Goal: Task Accomplishment & Management: Use online tool/utility

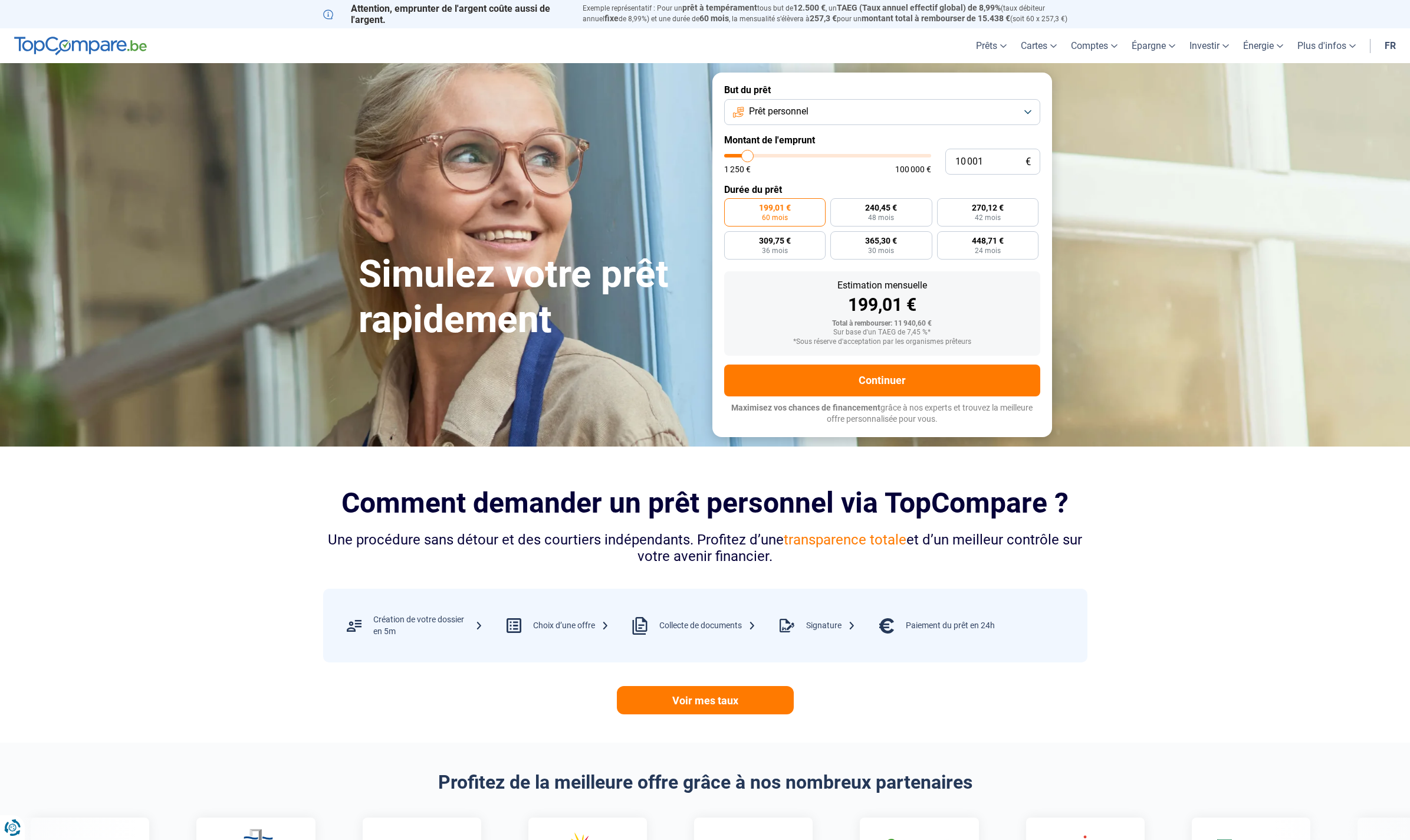
click at [815, 111] on button "Prêt personnel" at bounding box center [882, 112] width 316 height 26
click at [770, 217] on span "Prêt travaux" at bounding box center [772, 214] width 50 height 13
type input "10 250"
type input "10250"
type input "10 500"
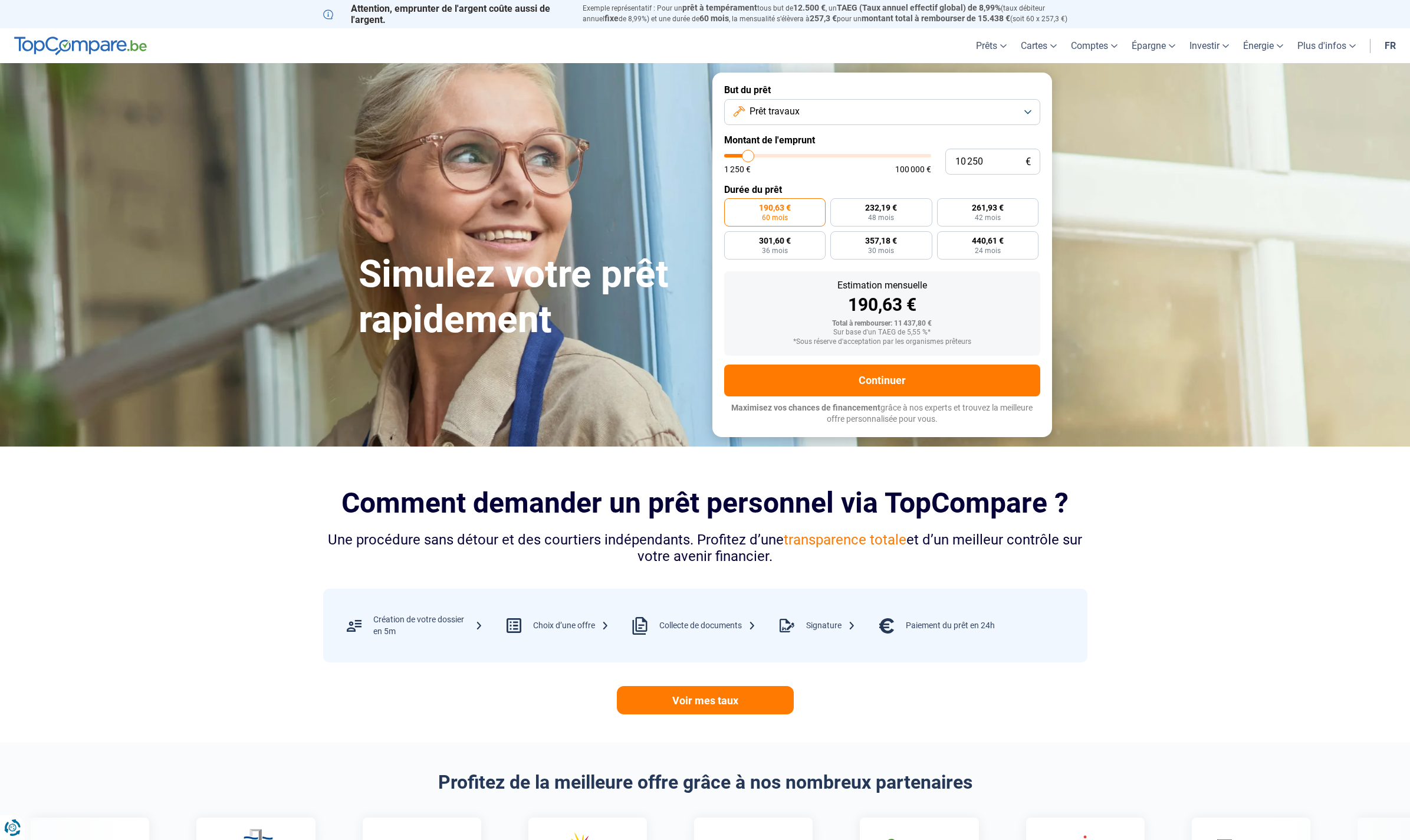
type input "10500"
type input "10 750"
type input "10750"
type input "11 000"
type input "11000"
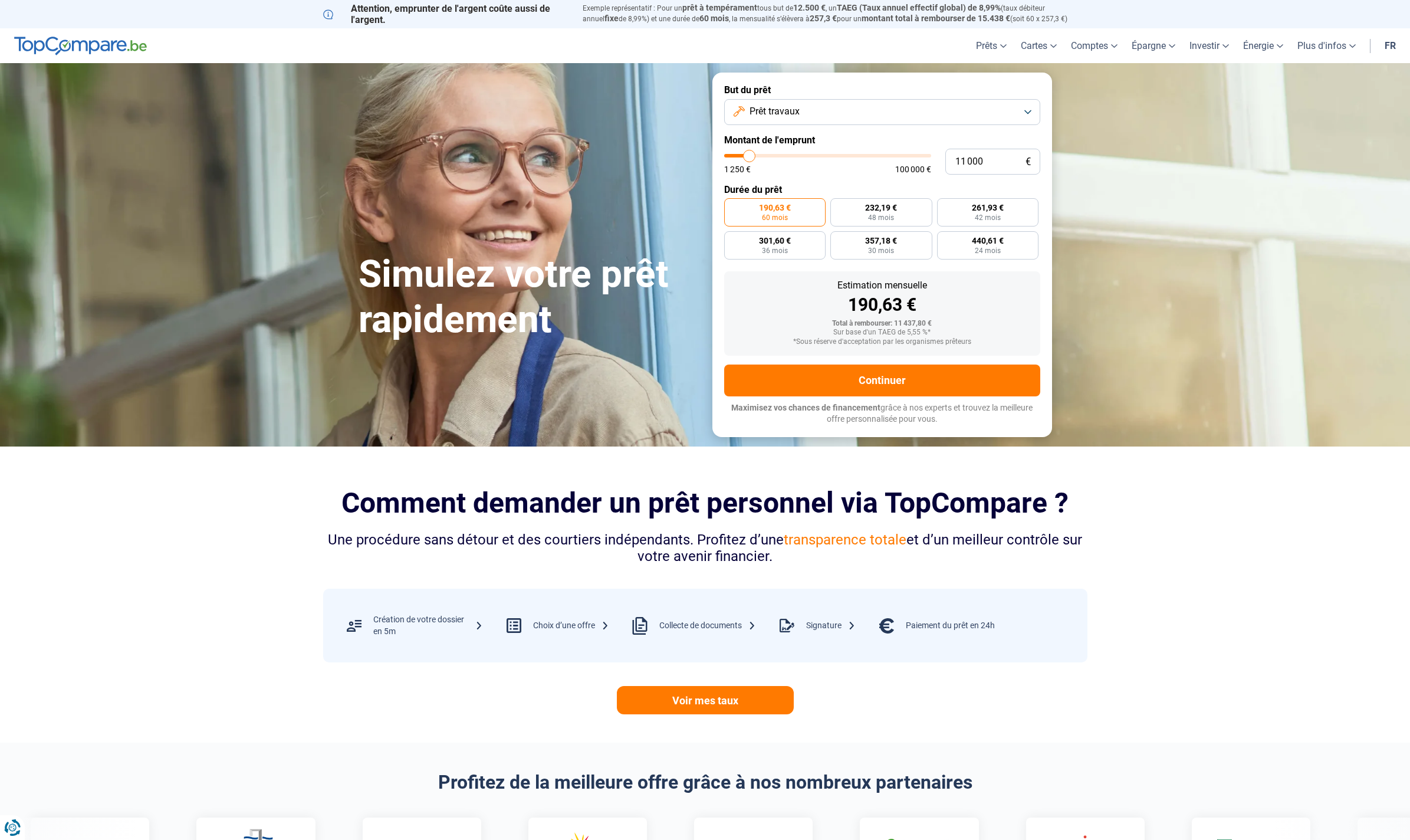
type input "11 500"
type input "11500"
type input "11 750"
type input "11750"
type input "12 000"
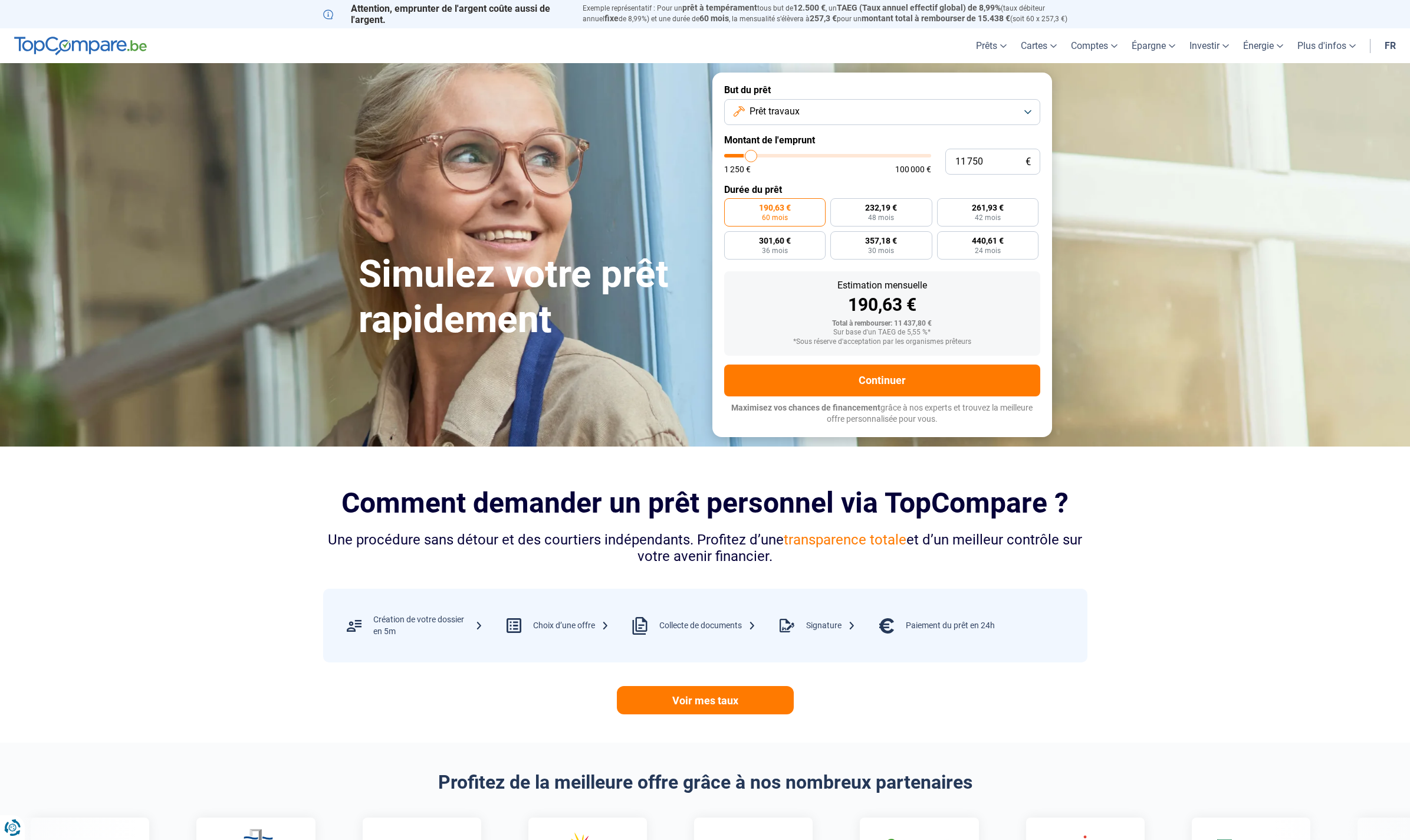
type input "12000"
type input "12 250"
type input "12250"
type input "12 500"
type input "12500"
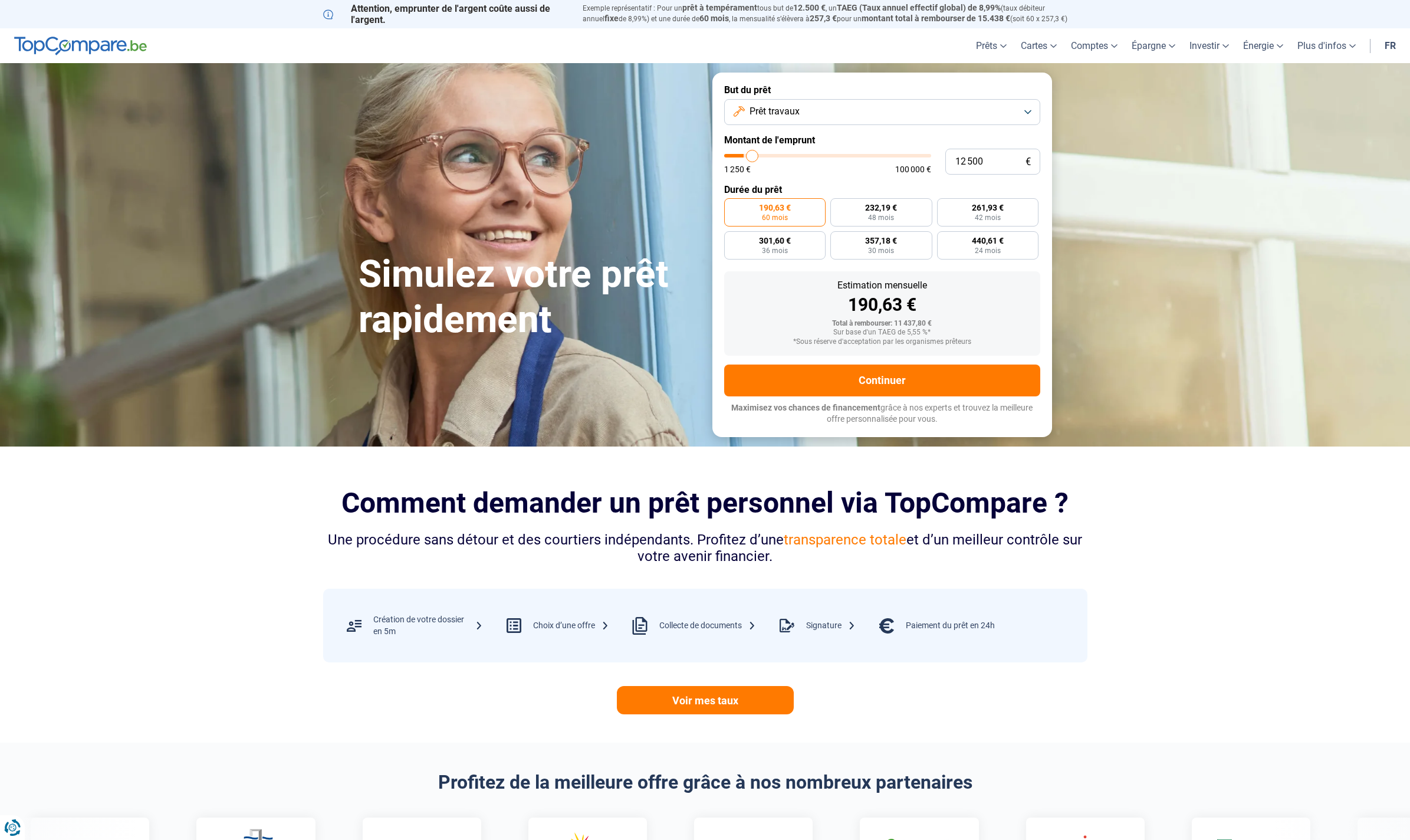
type input "13 000"
type input "13000"
type input "13 250"
type input "13250"
type input "13 500"
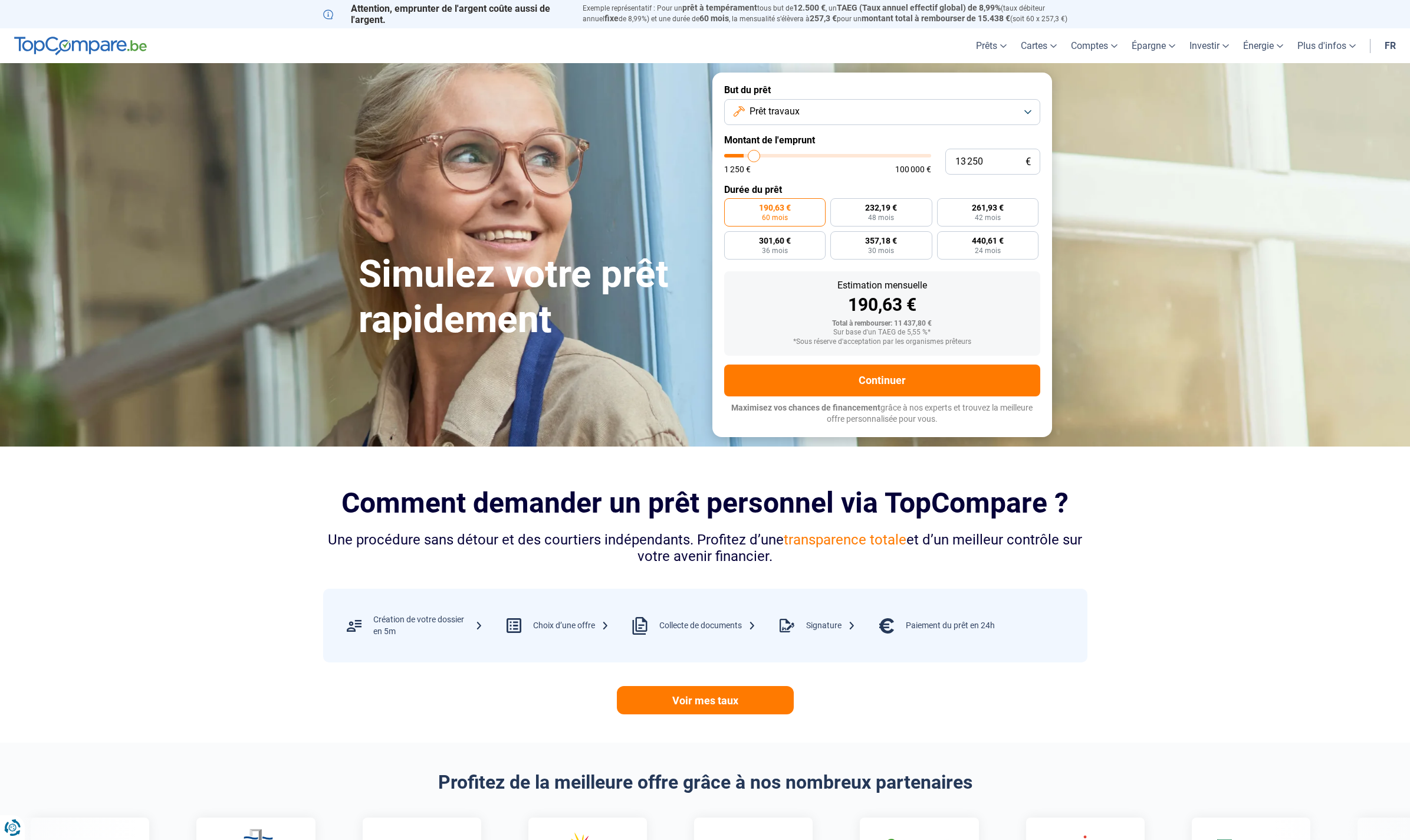
type input "13500"
type input "13 750"
type input "13750"
type input "14 000"
type input "14000"
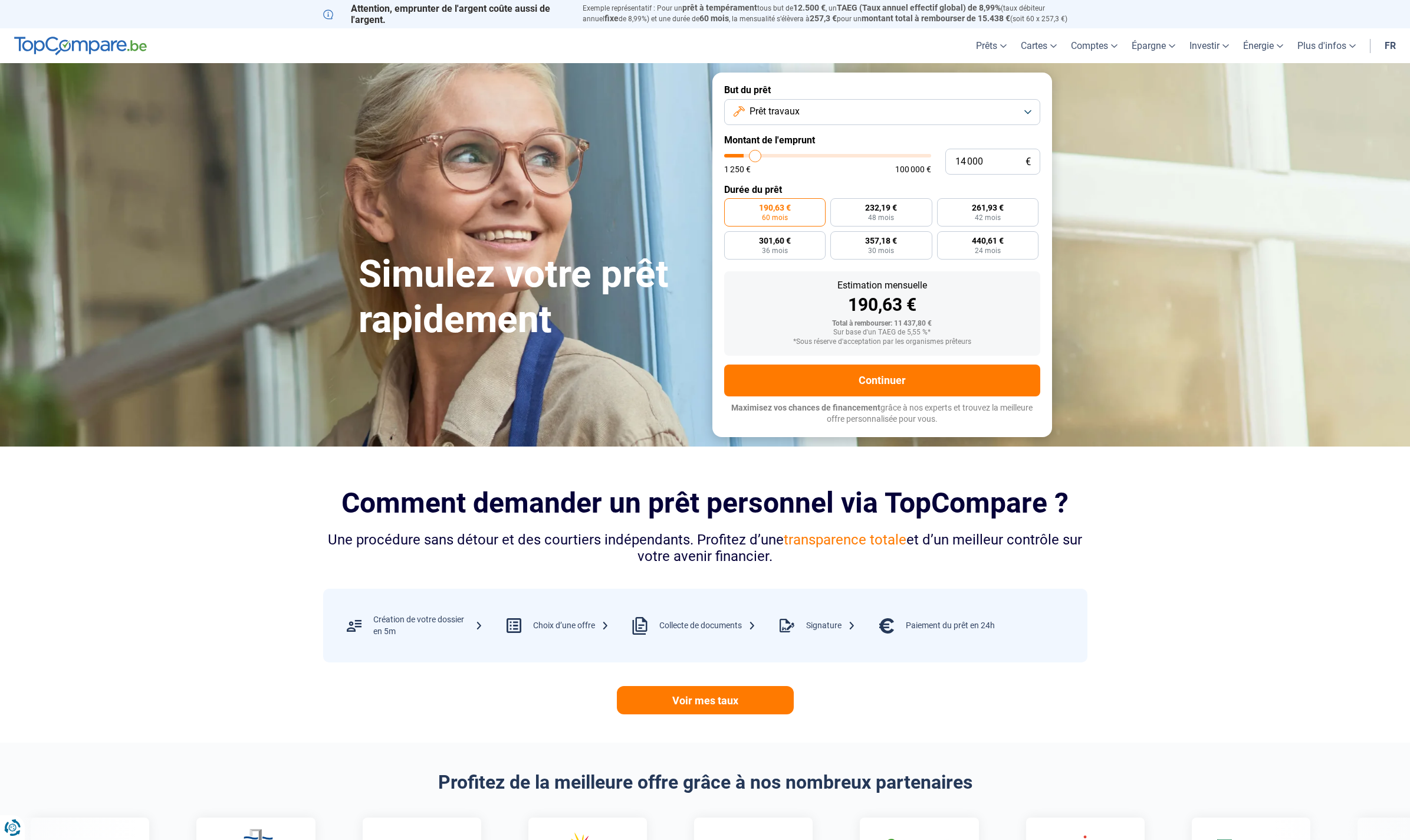
type input "14 500"
type input "14500"
type input "14 750"
type input "14750"
type input "15 000"
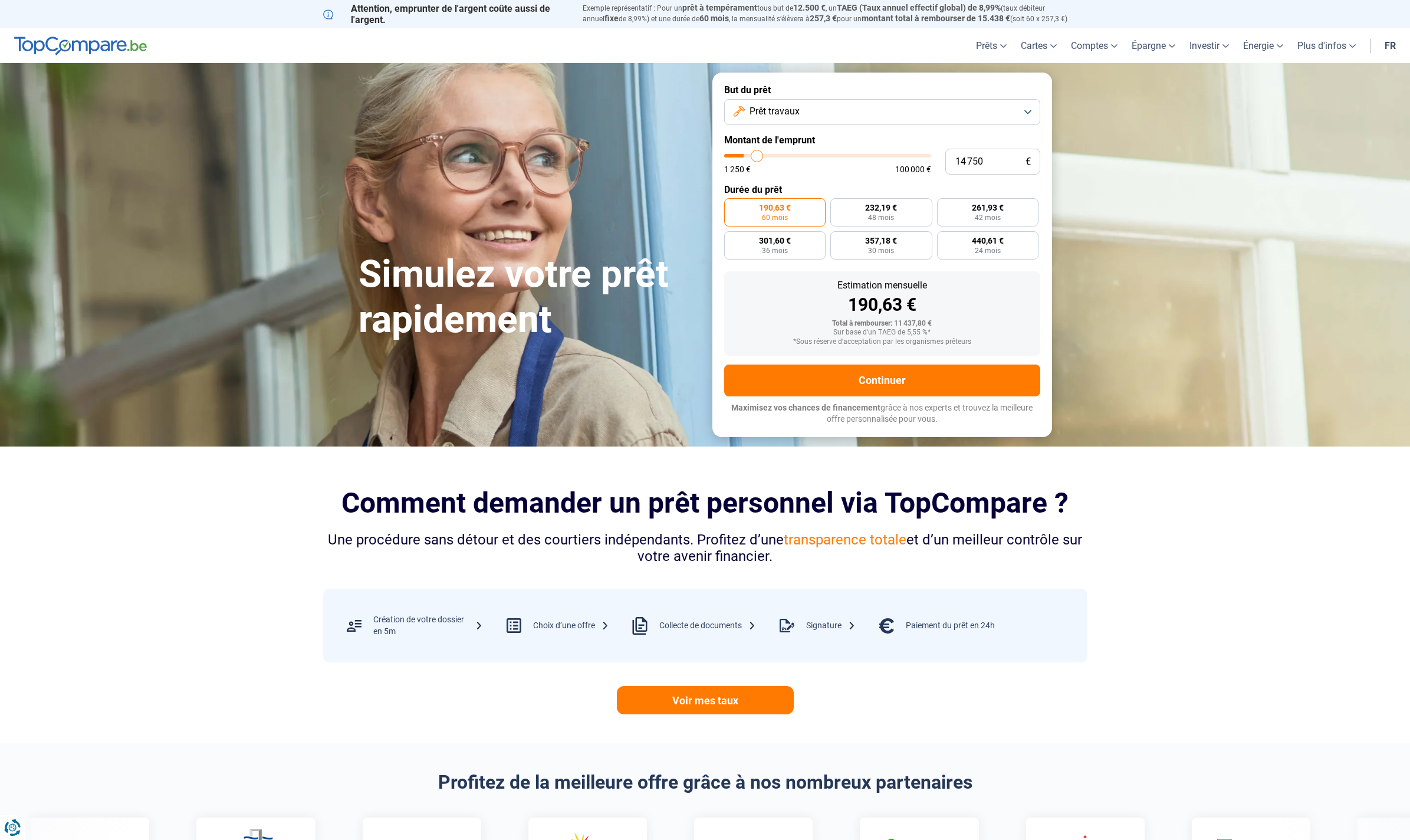
type input "15000"
type input "15 250"
type input "15250"
type input "15 500"
type input "15500"
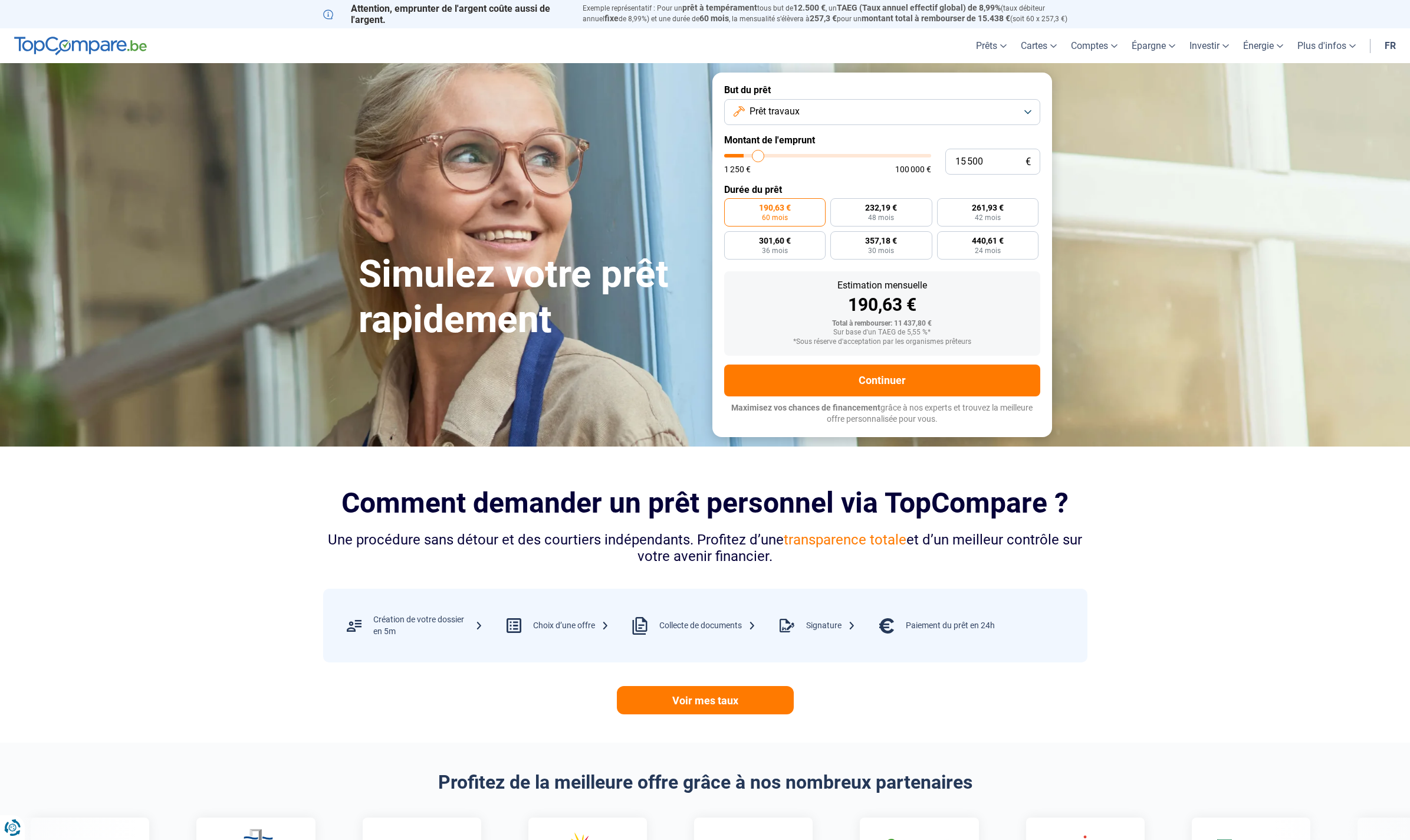
type input "16 000"
type input "16000"
type input "16 250"
type input "16250"
type input "16 500"
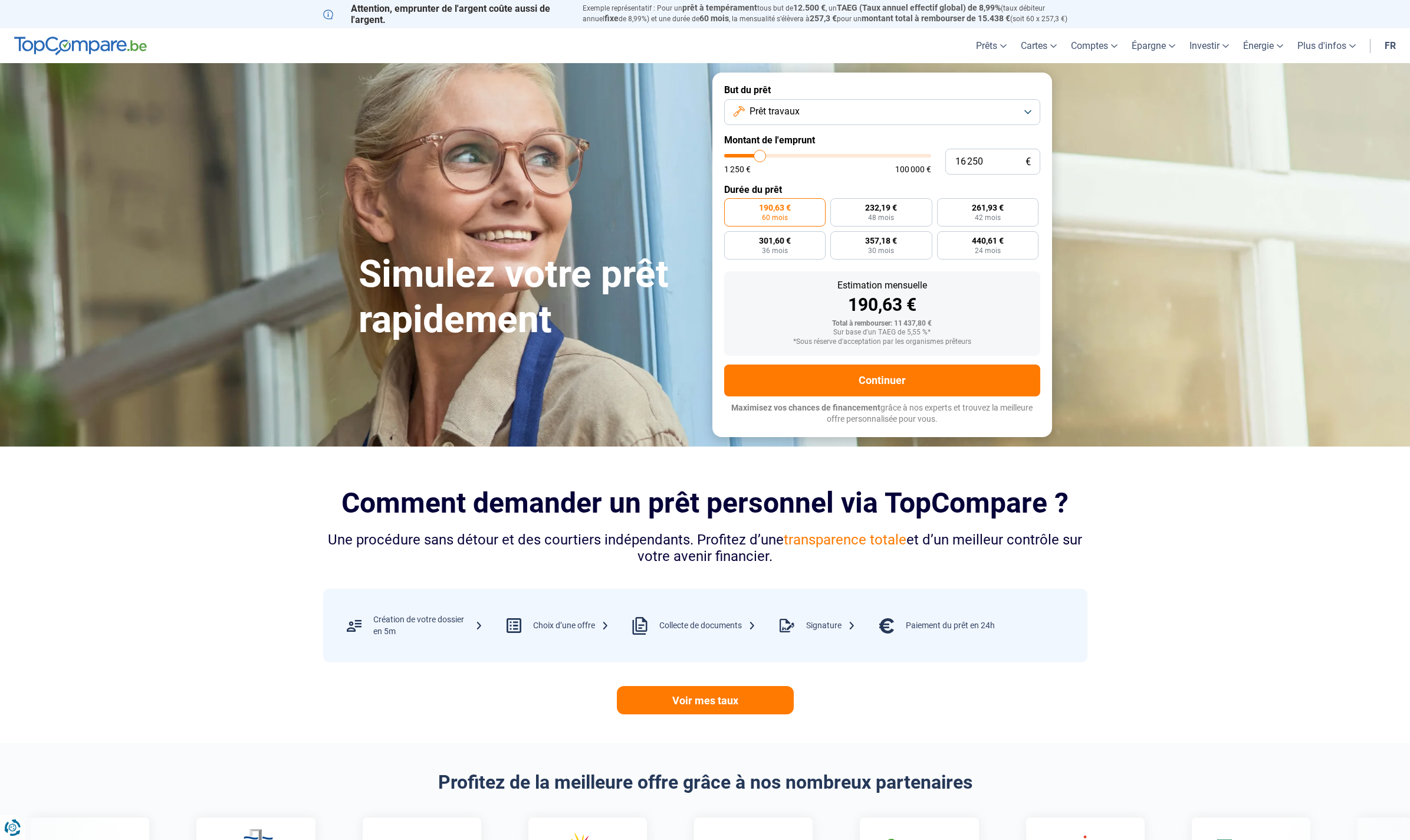
type input "16500"
type input "16 750"
type input "16750"
type input "17 000"
type input "17000"
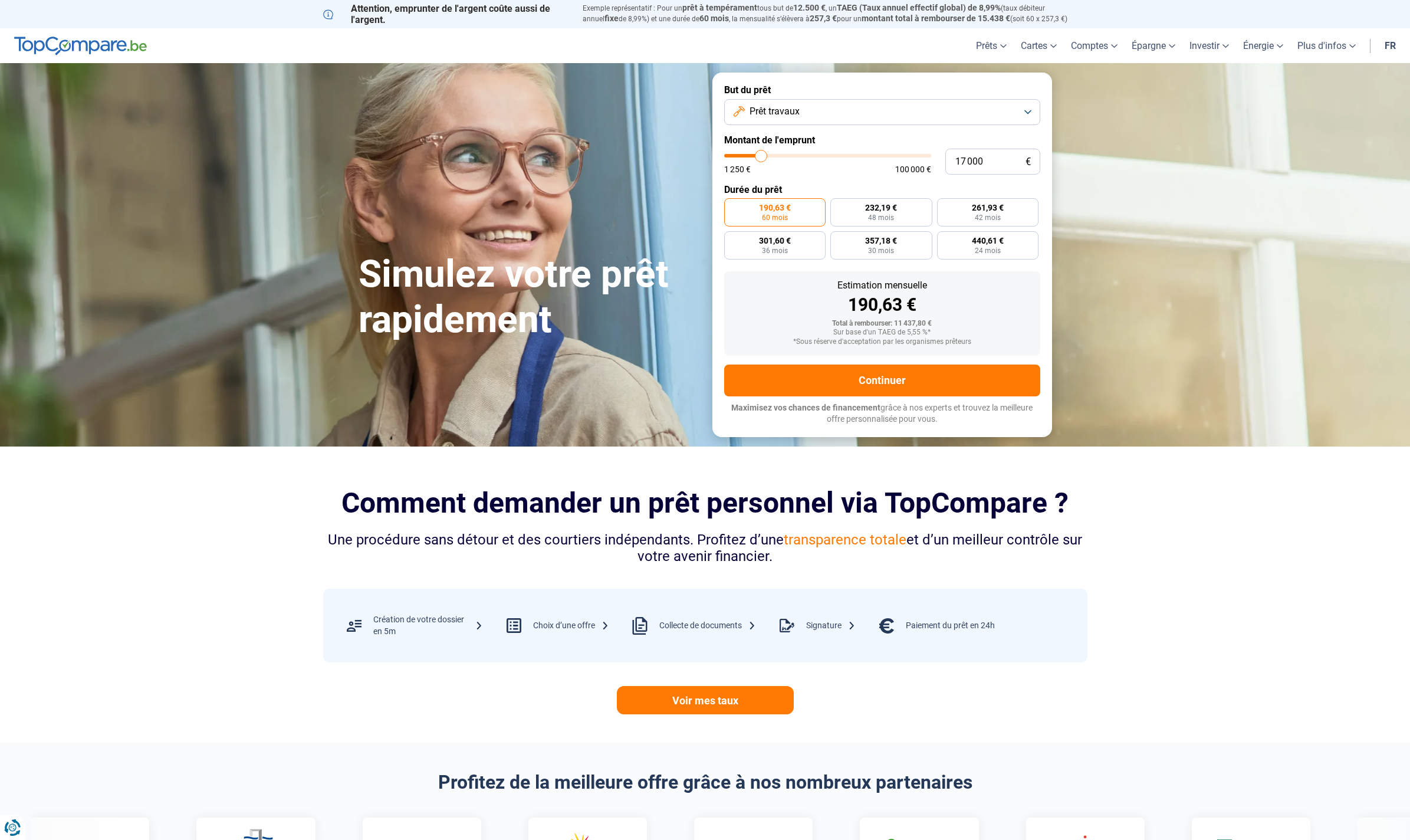
type input "17 500"
type input "17500"
type input "17 750"
type input "17750"
type input "18 000"
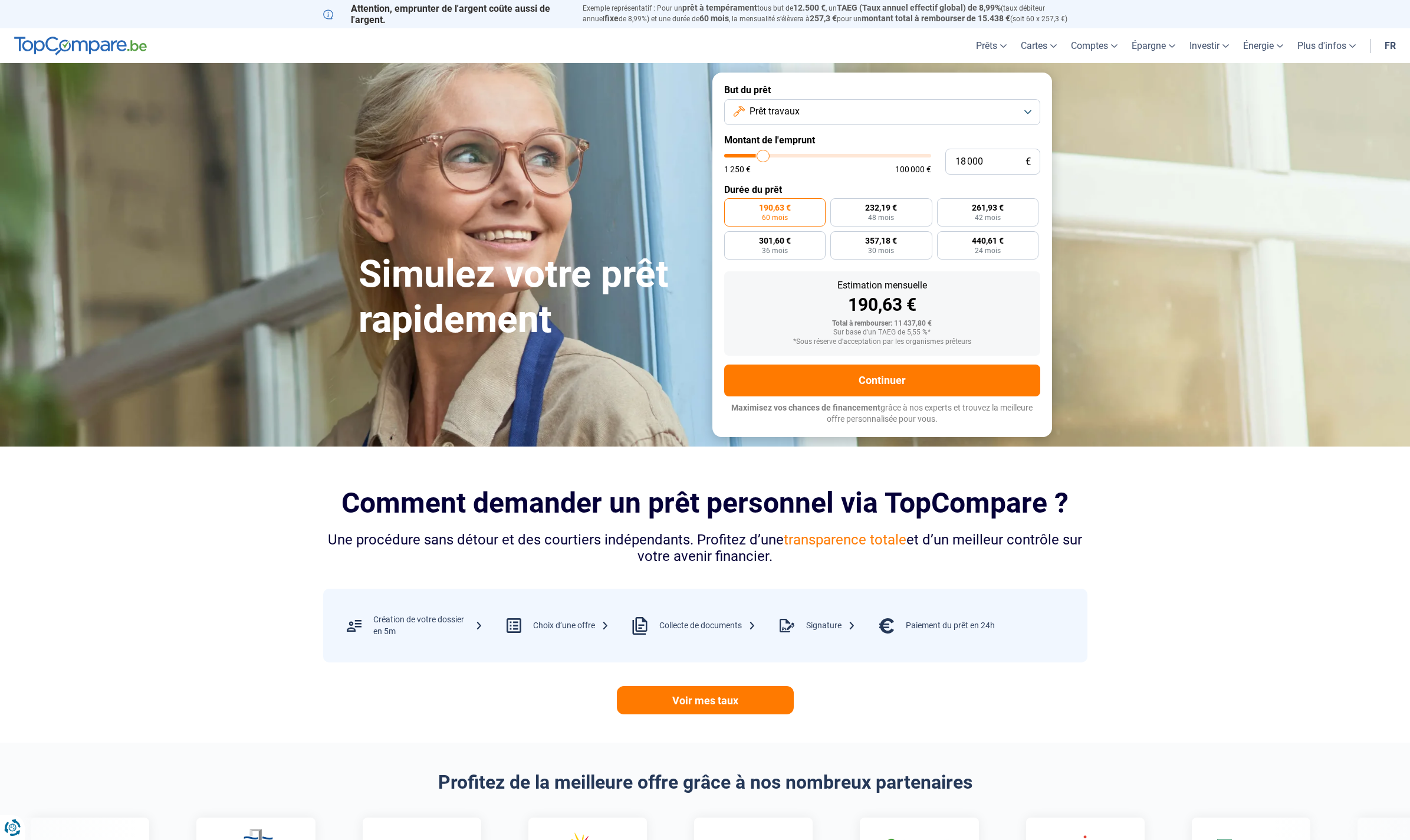
drag, startPoint x: 748, startPoint y: 159, endPoint x: 763, endPoint y: 161, distance: 15.1
type input "18000"
click at [763, 158] on input "range" at bounding box center [827, 155] width 207 height 4
radio input "false"
type input "17 750"
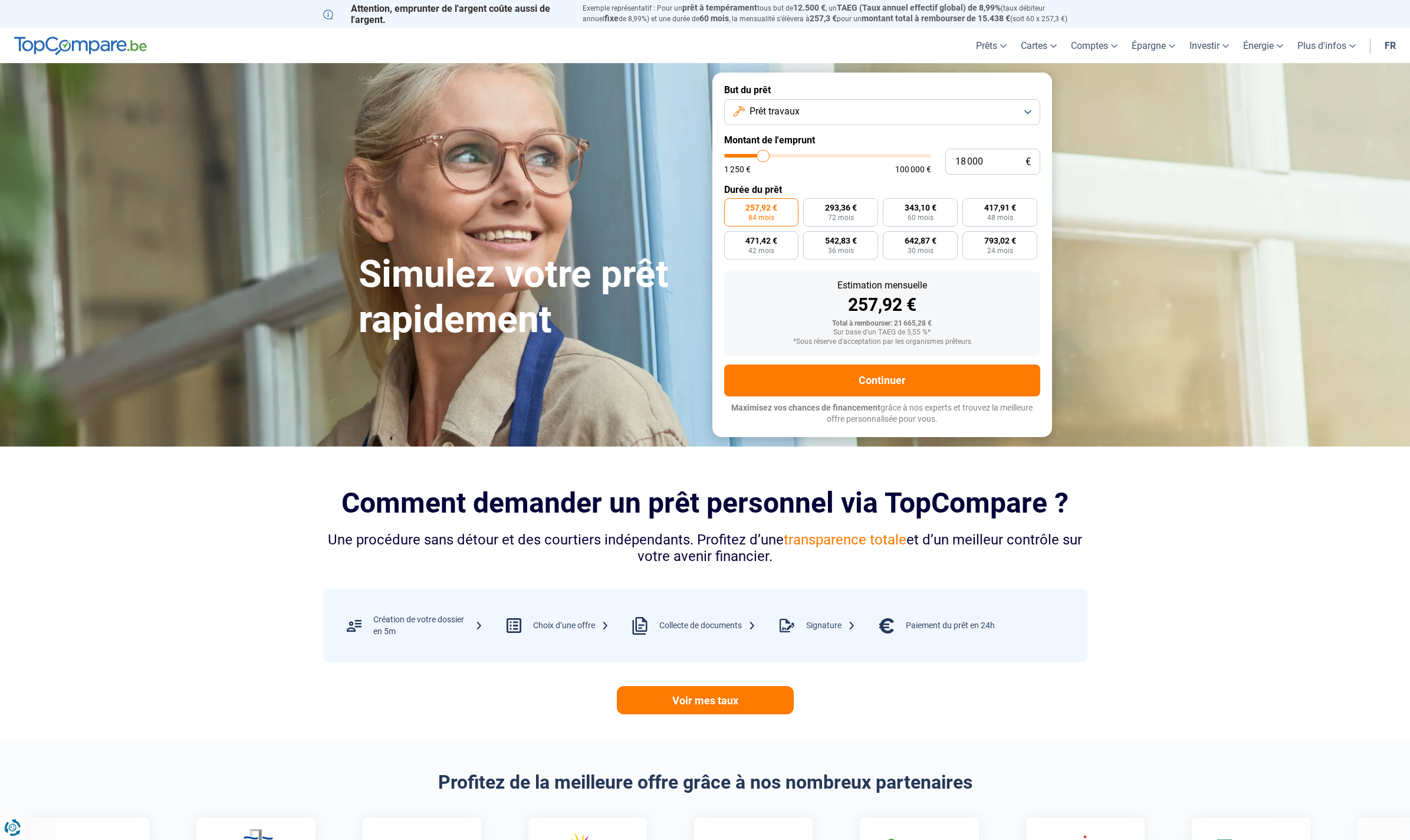
type input "17750"
type input "17 500"
type input "17500"
type input "16 750"
type input "16750"
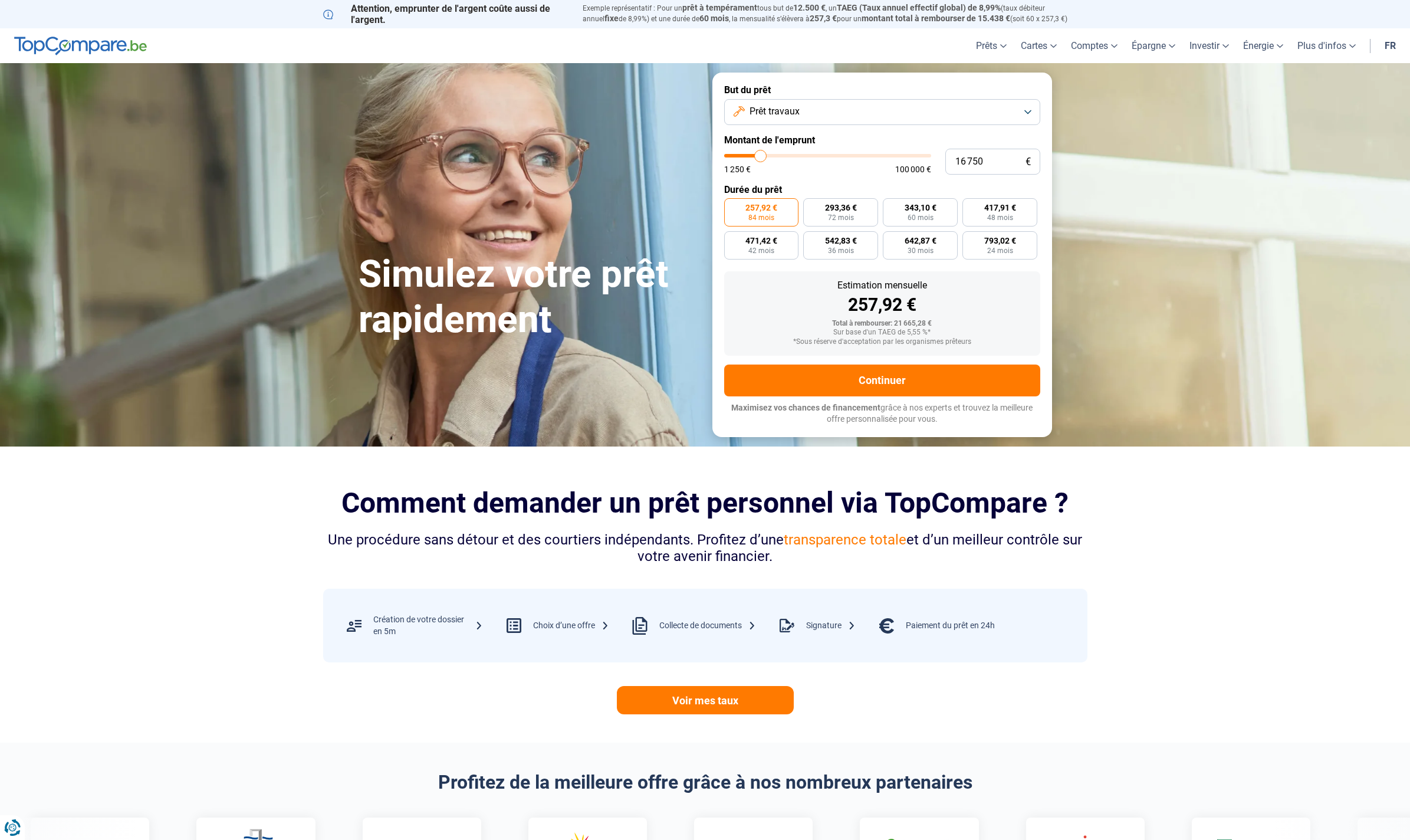
type input "16 500"
type input "16500"
type input "16 250"
type input "16250"
type input "16 000"
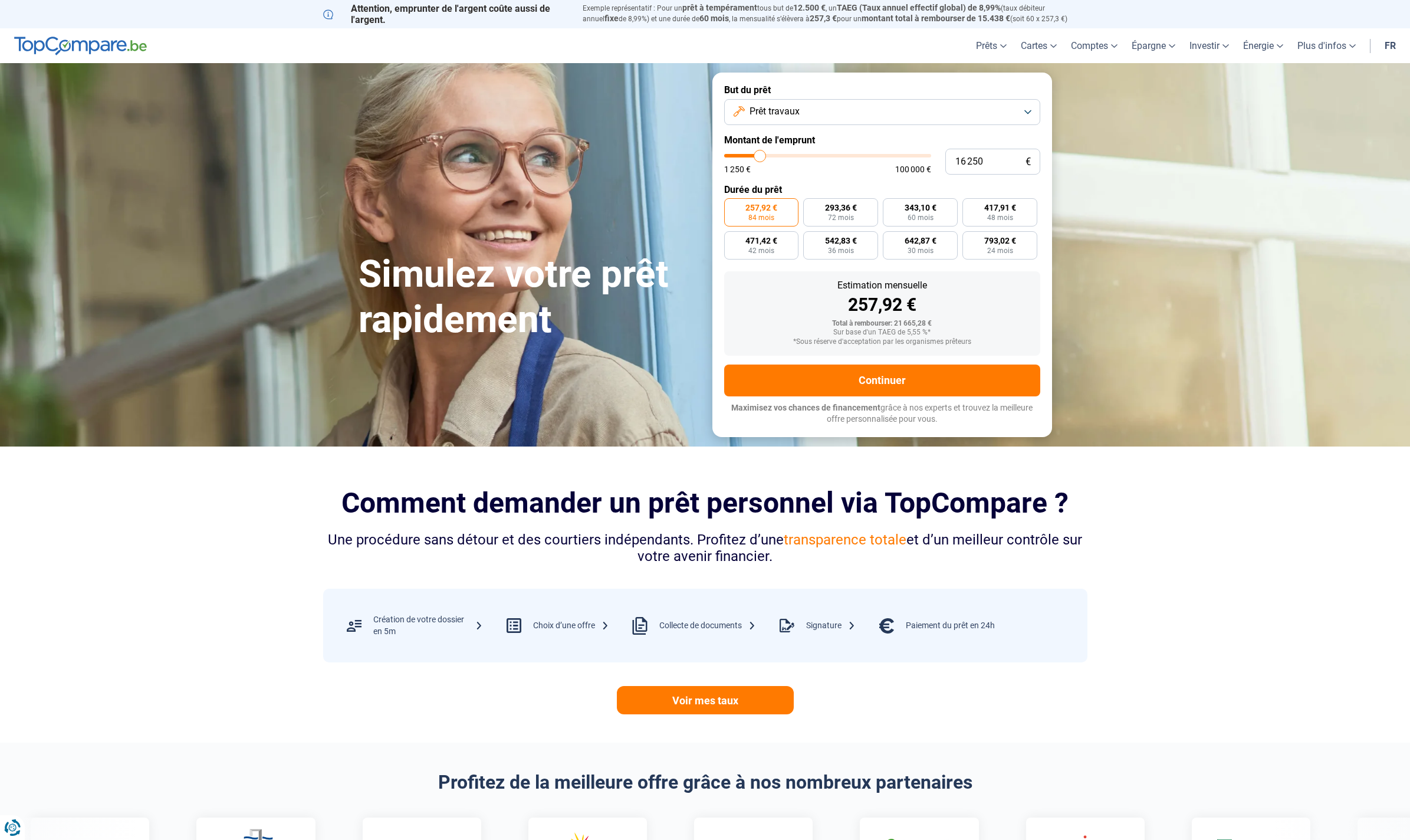
type input "16000"
type input "15 500"
type input "15500"
type input "15 250"
type input "15250"
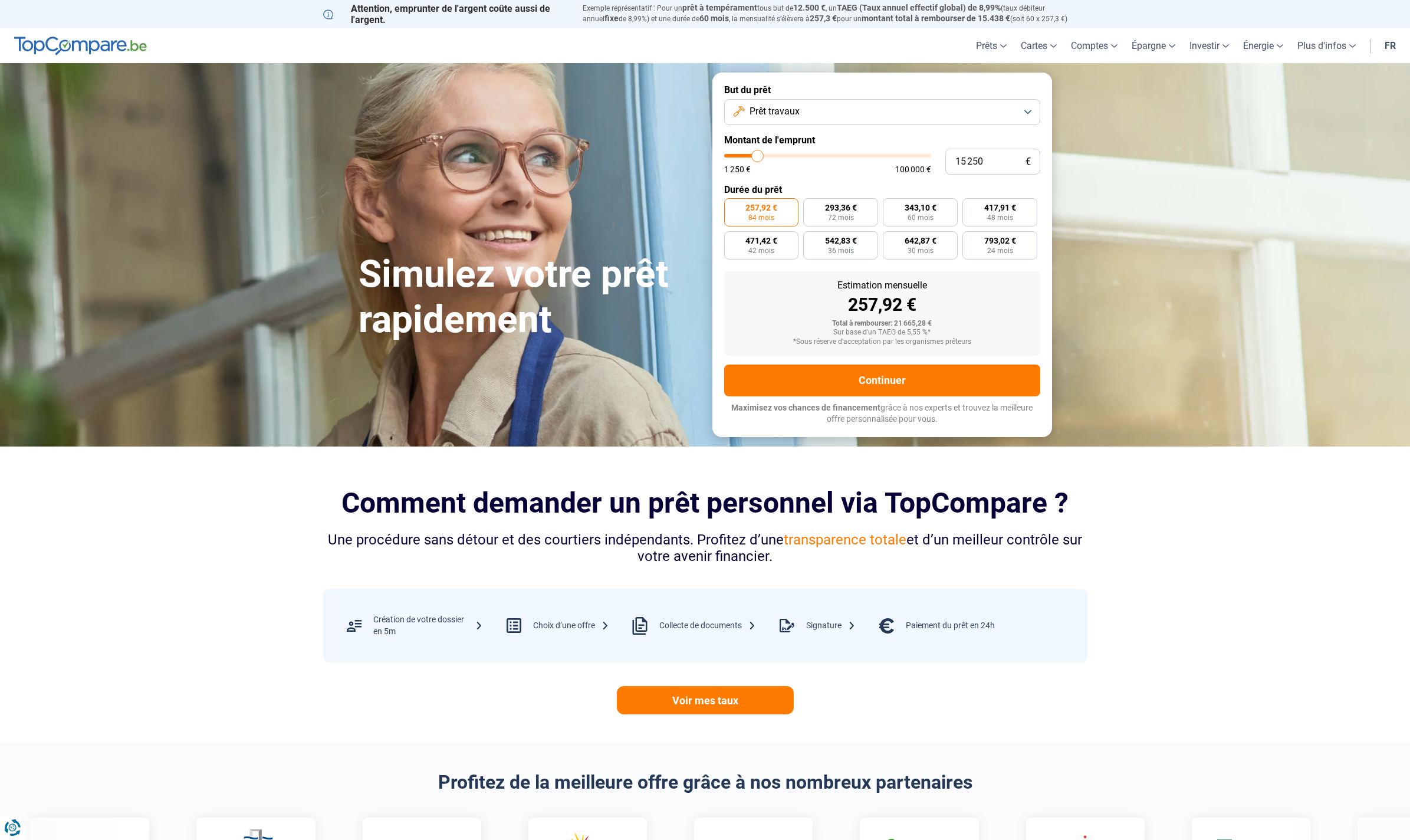
type input "15 000"
type input "15000"
type input "14 500"
type input "14500"
type input "14 000"
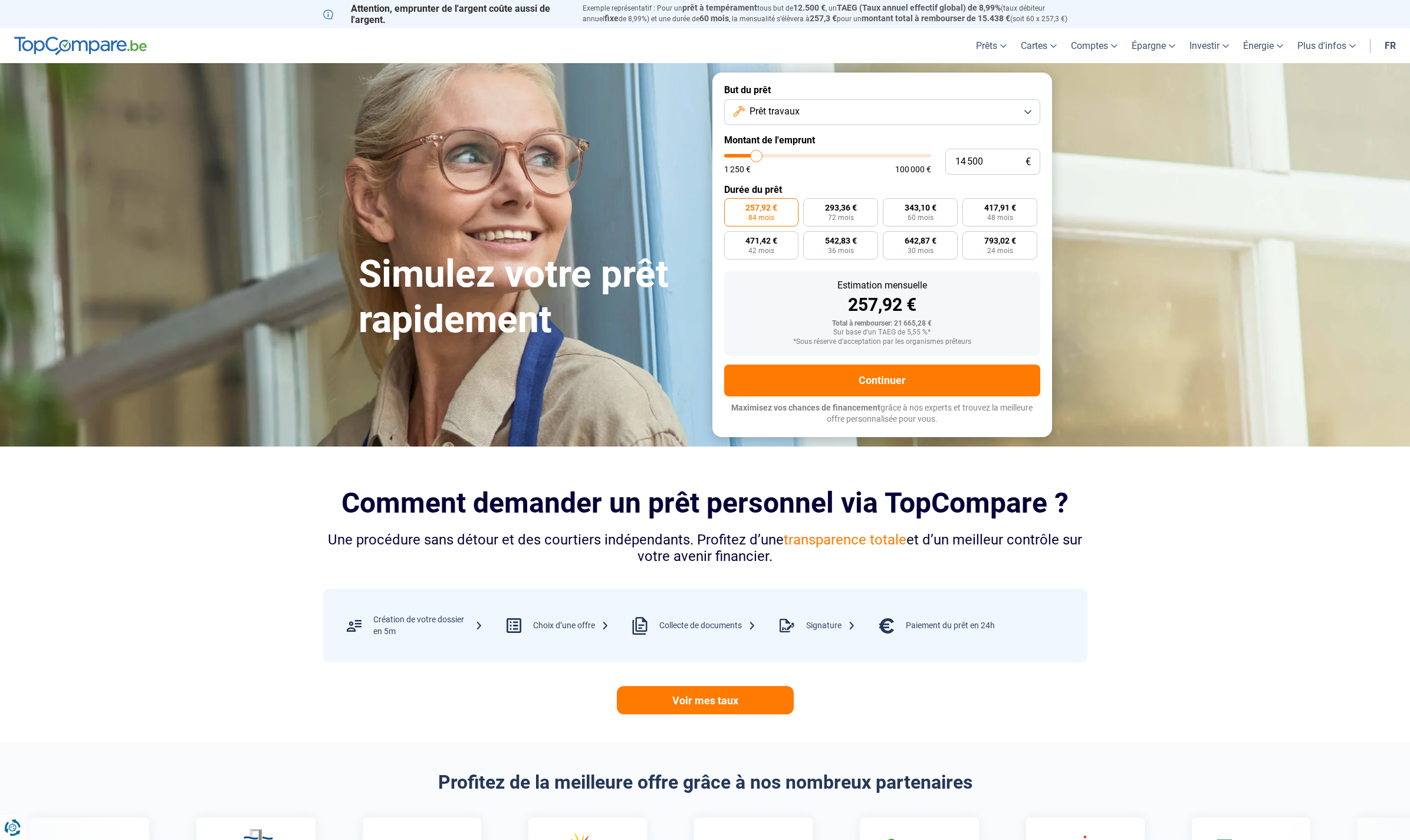
type input "14000"
type input "13 750"
type input "13750"
type input "13 500"
type input "13500"
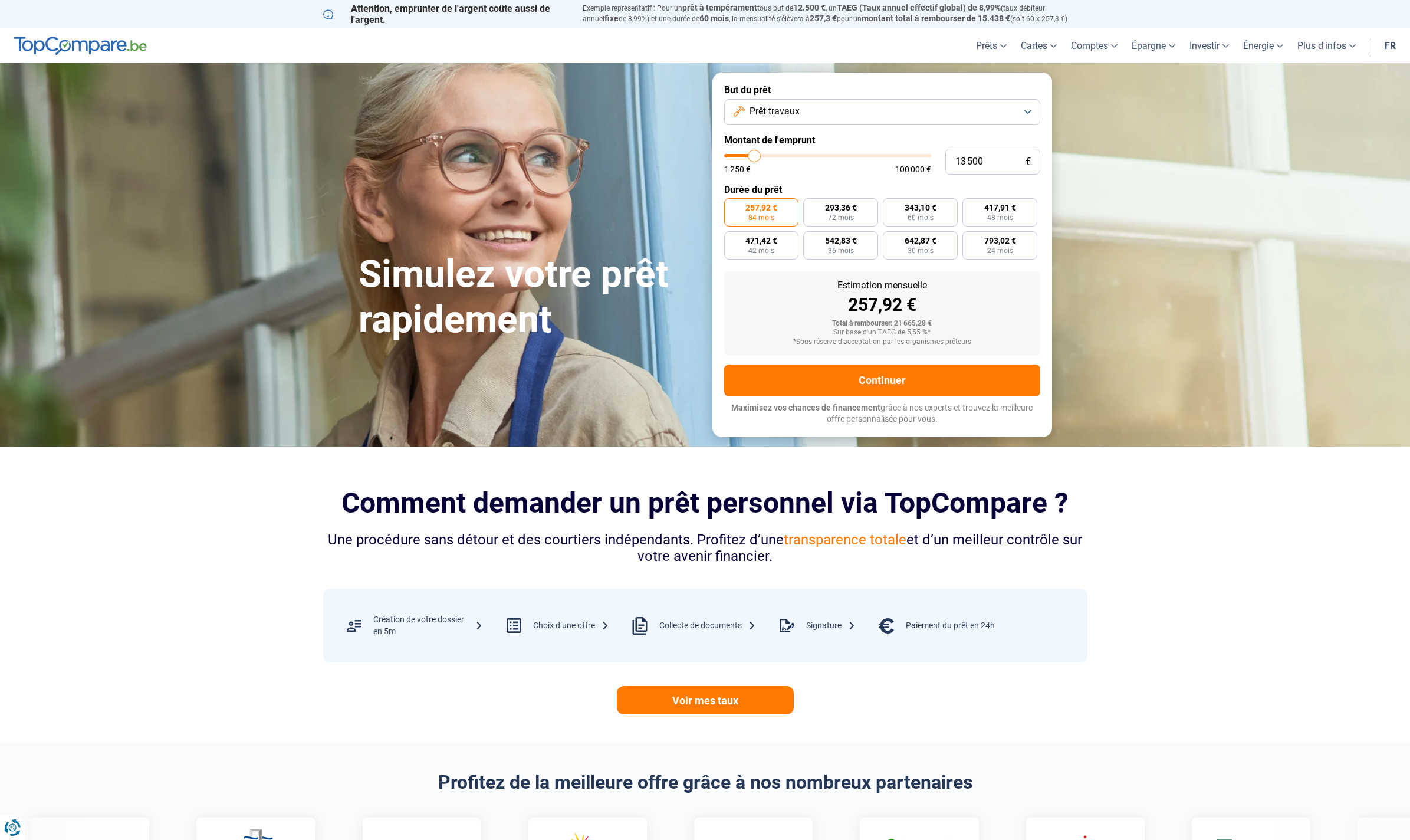
type input "13 250"
type input "13250"
type input "13 000"
type input "13000"
type input "12 500"
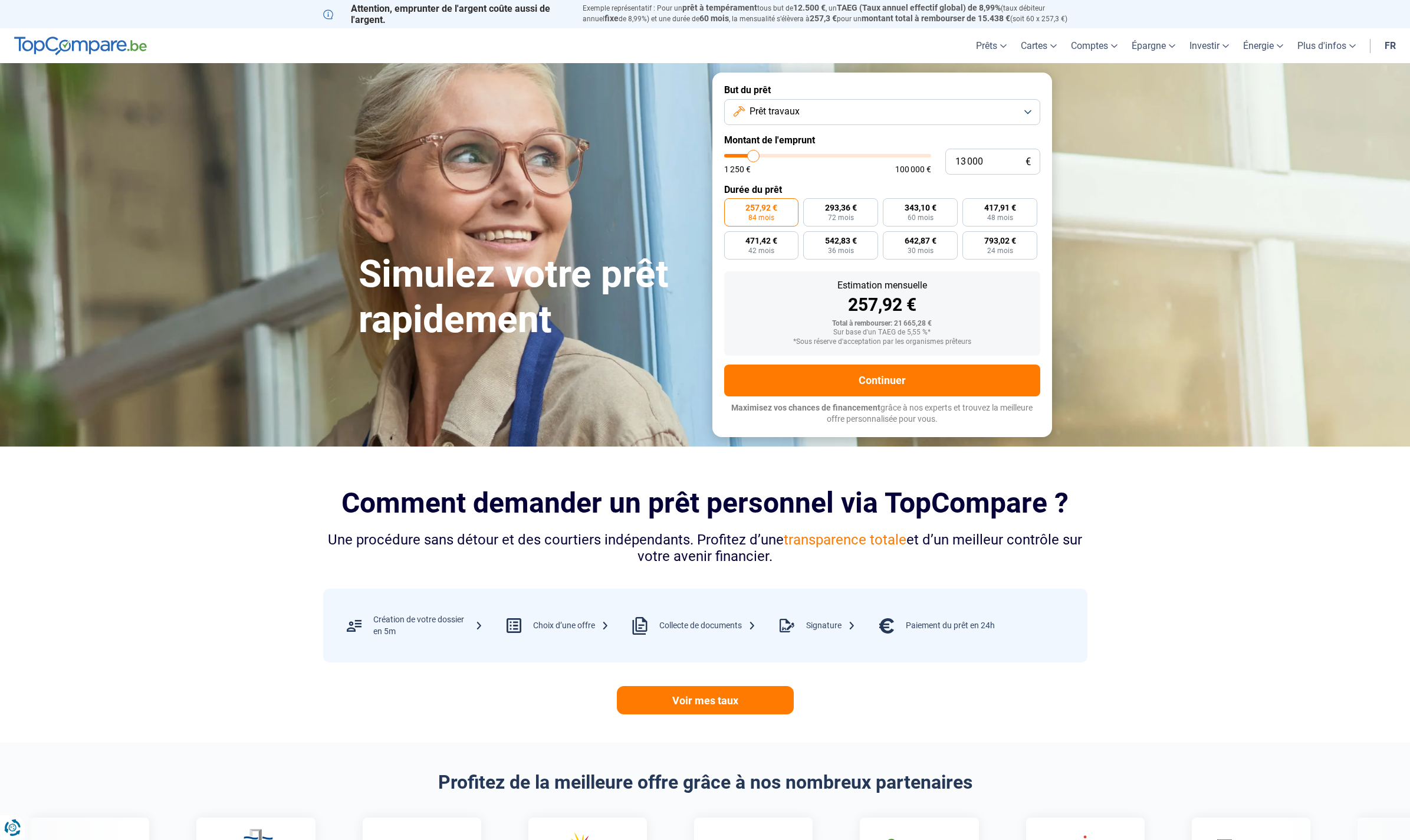
type input "12500"
type input "12 250"
type input "12250"
type input "12 000"
type input "12000"
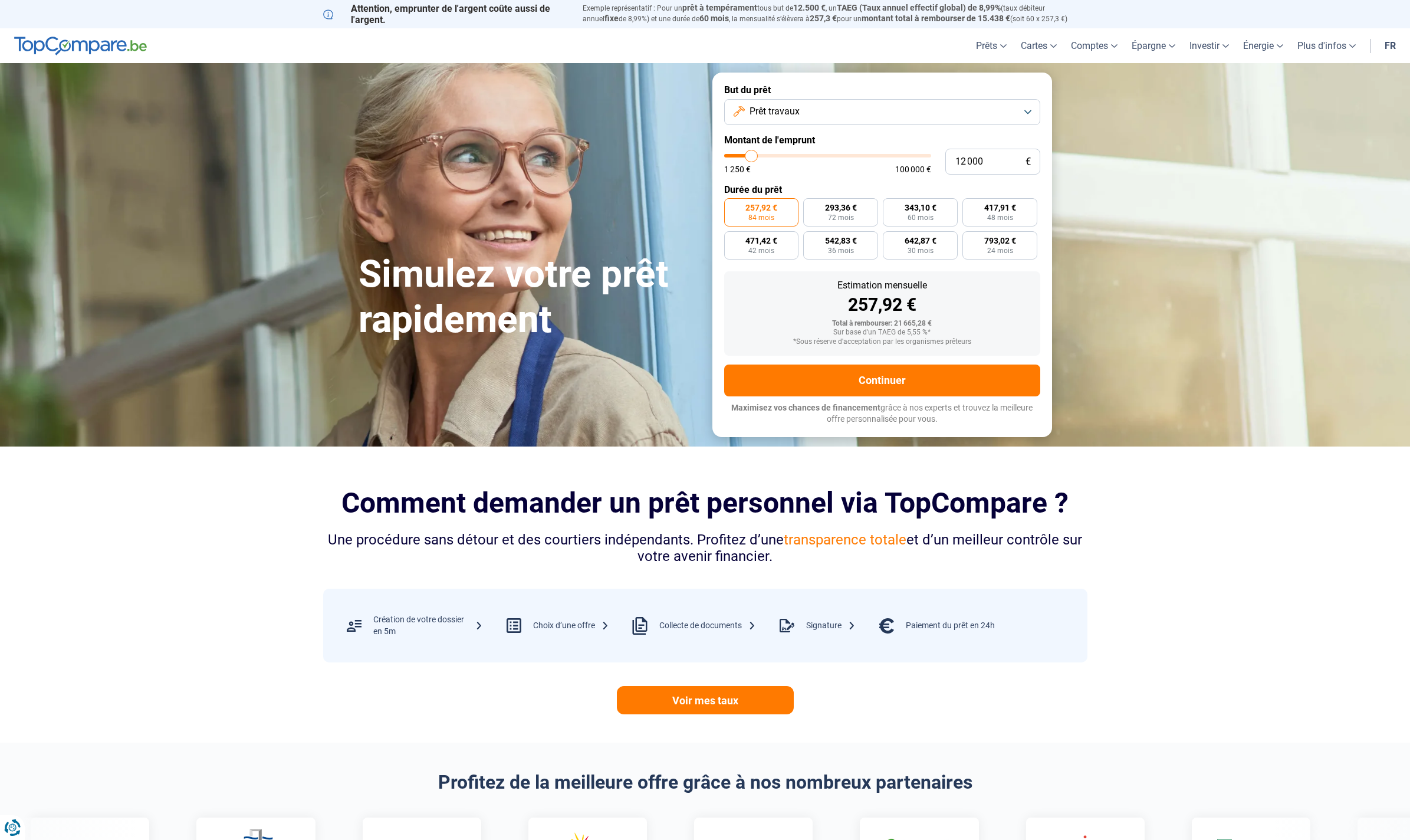
type input "11 750"
type input "11750"
type input "11 500"
type input "11500"
type input "11 000"
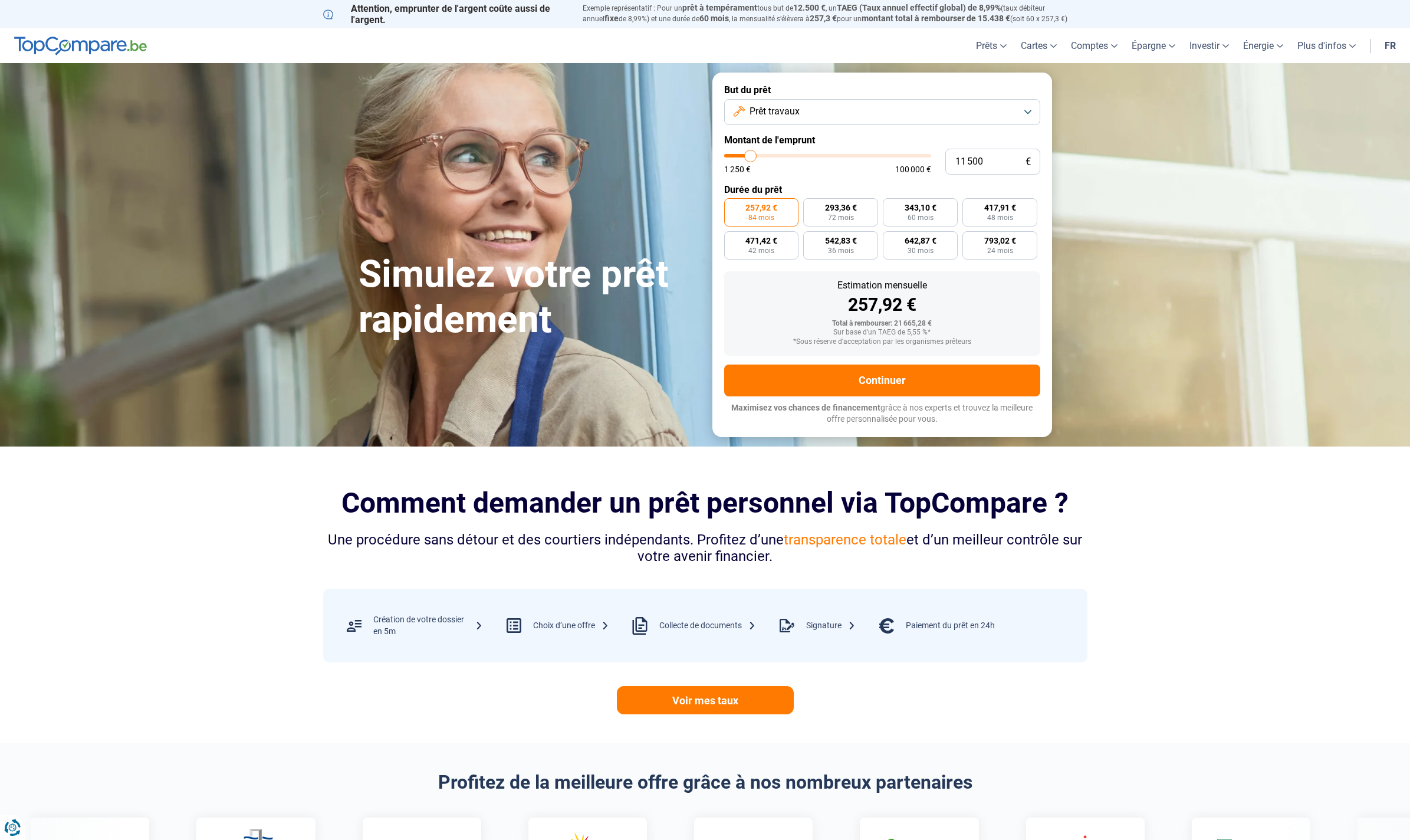
type input "11000"
type input "10 750"
type input "10750"
type input "10 500"
drag, startPoint x: 763, startPoint y: 161, endPoint x: 748, endPoint y: 160, distance: 15.0
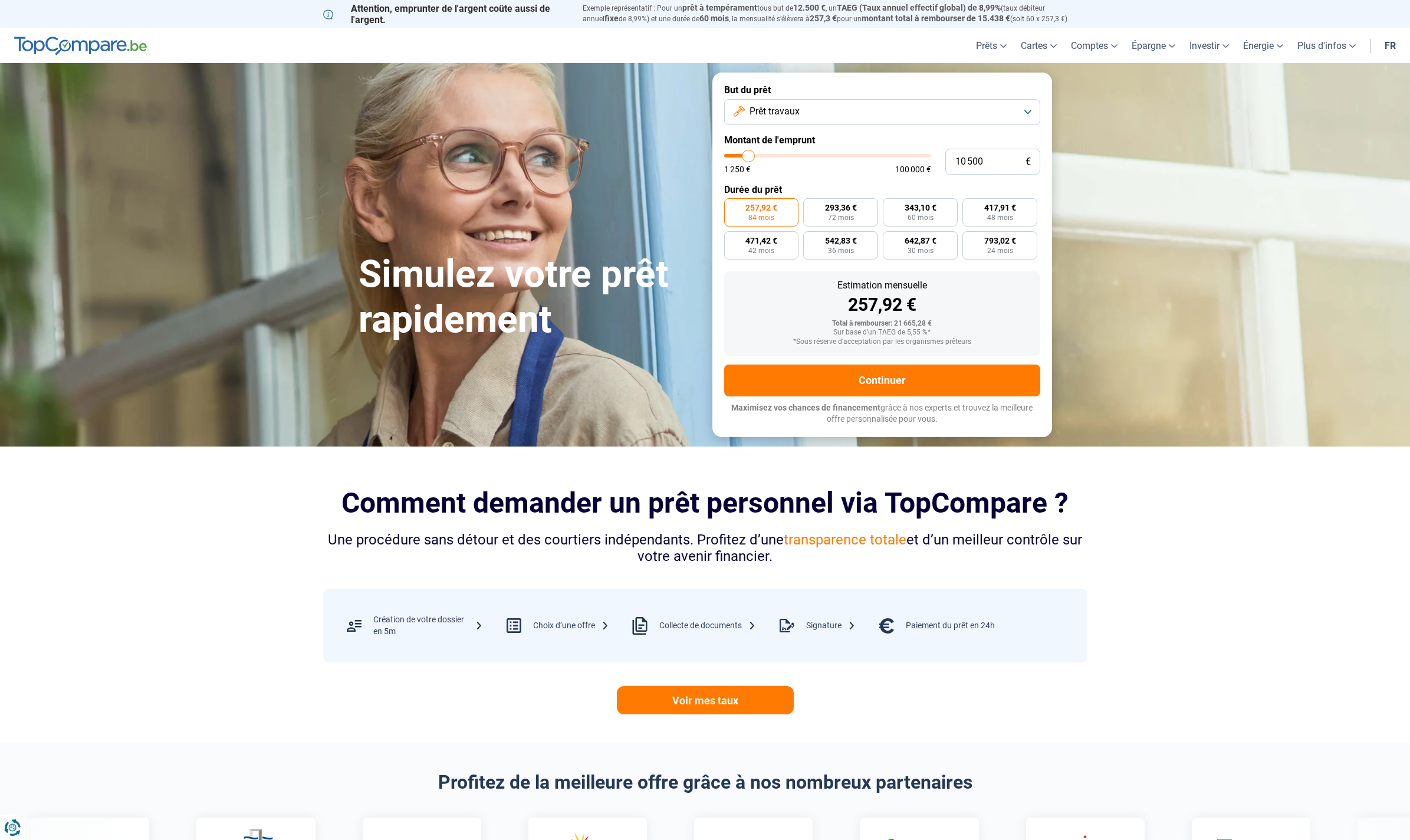
type input "10500"
click at [748, 158] on input "range" at bounding box center [827, 155] width 207 height 4
radio input "true"
type input "10 750"
type input "10750"
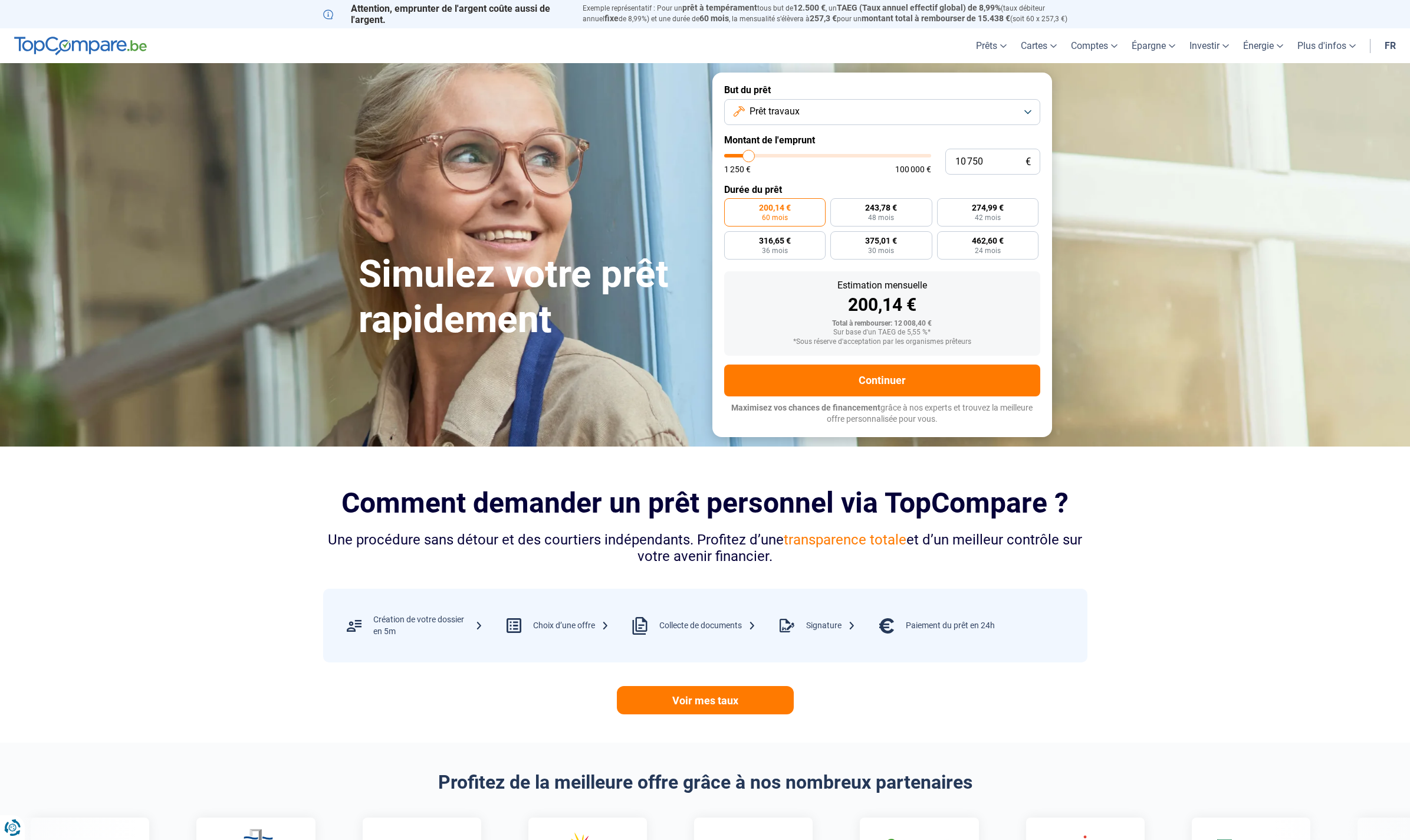
type input "11 000"
type input "11000"
type input "11 500"
type input "11500"
type input "11 750"
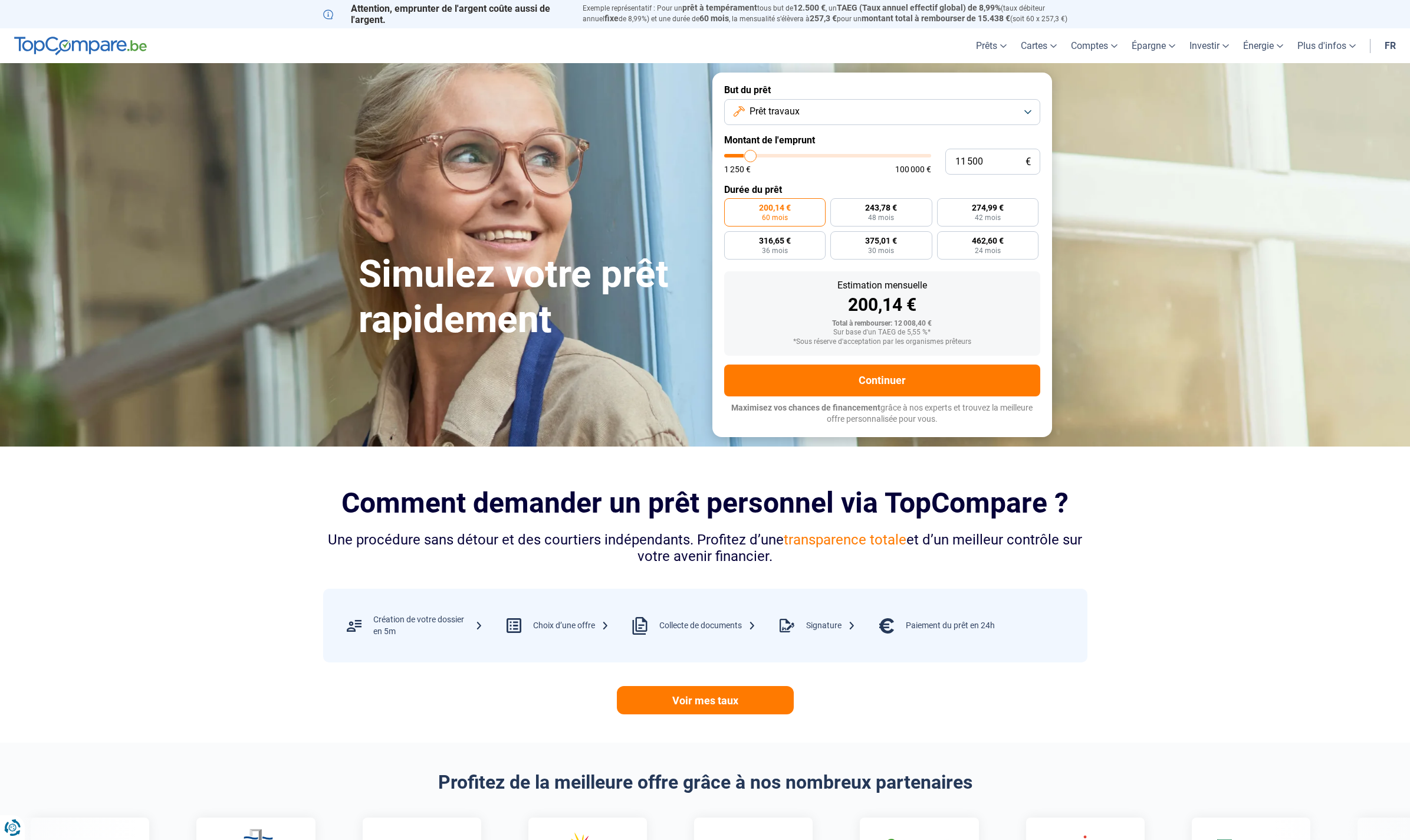
type input "11750"
type input "12 000"
type input "12000"
type input "12 250"
type input "12250"
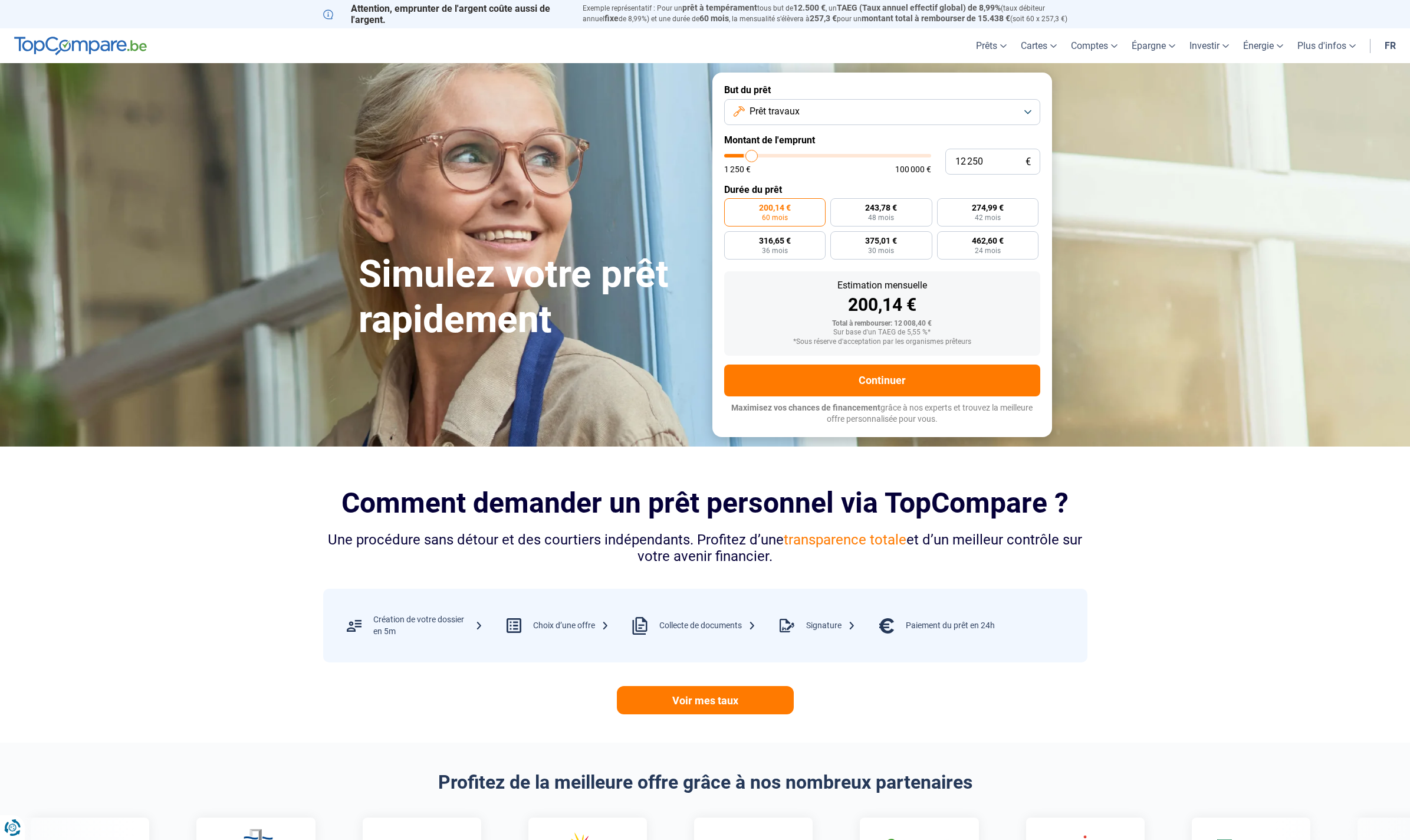
type input "12 500"
type input "12500"
type input "13 000"
type input "13000"
type input "13 250"
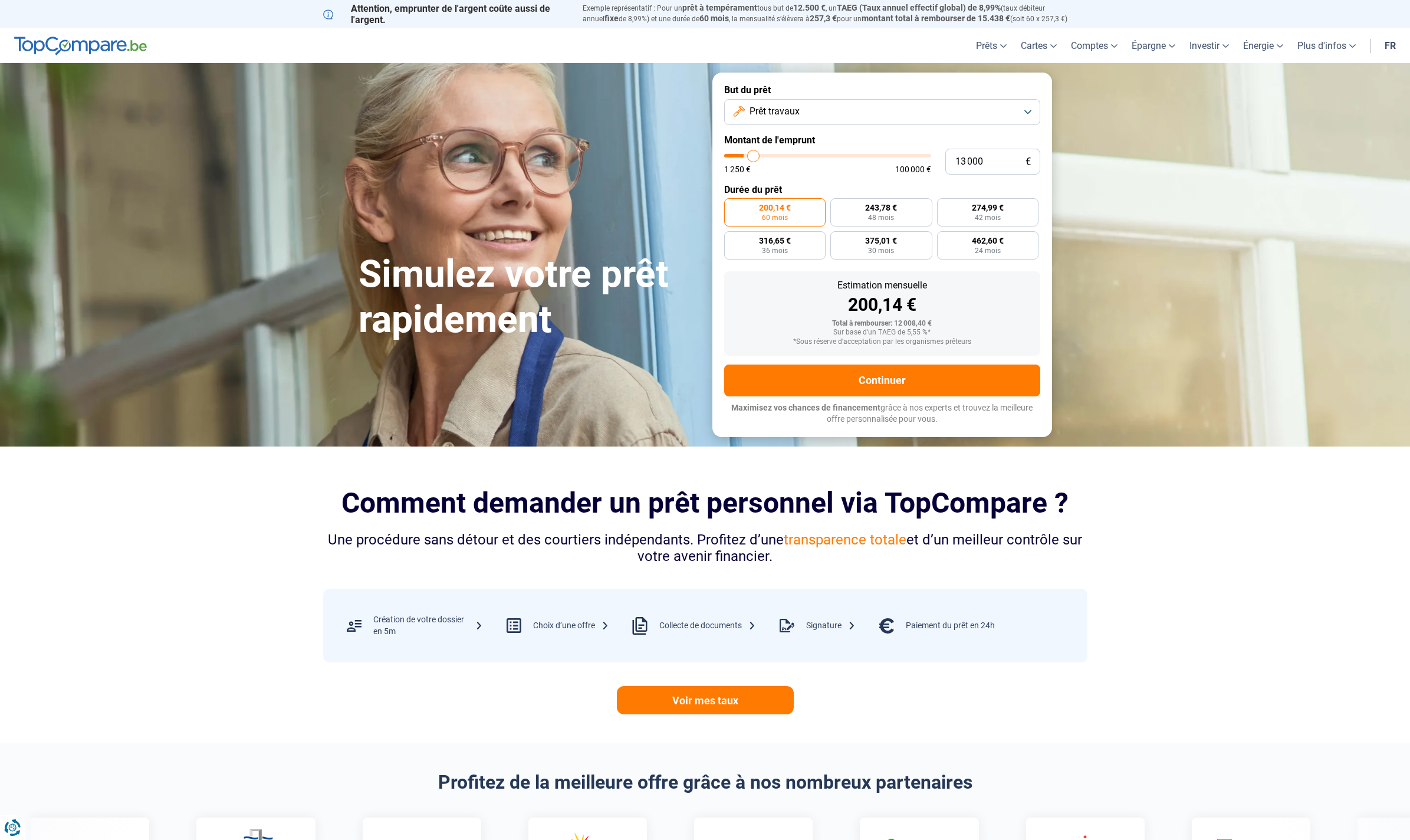
type input "13250"
type input "13 500"
type input "13500"
type input "13 750"
type input "13750"
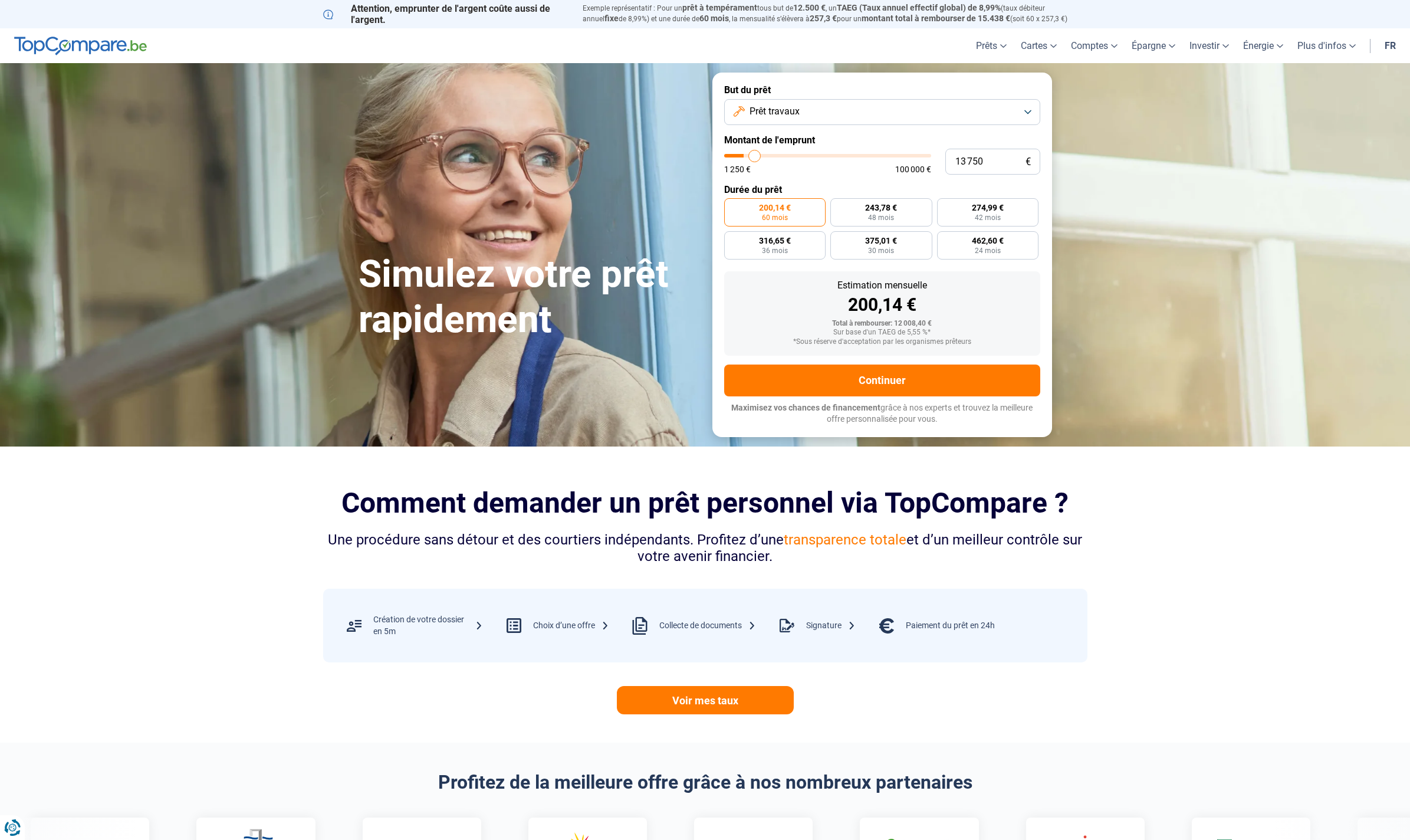
type input "14 000"
type input "14000"
type input "14 750"
type input "14750"
type input "15 000"
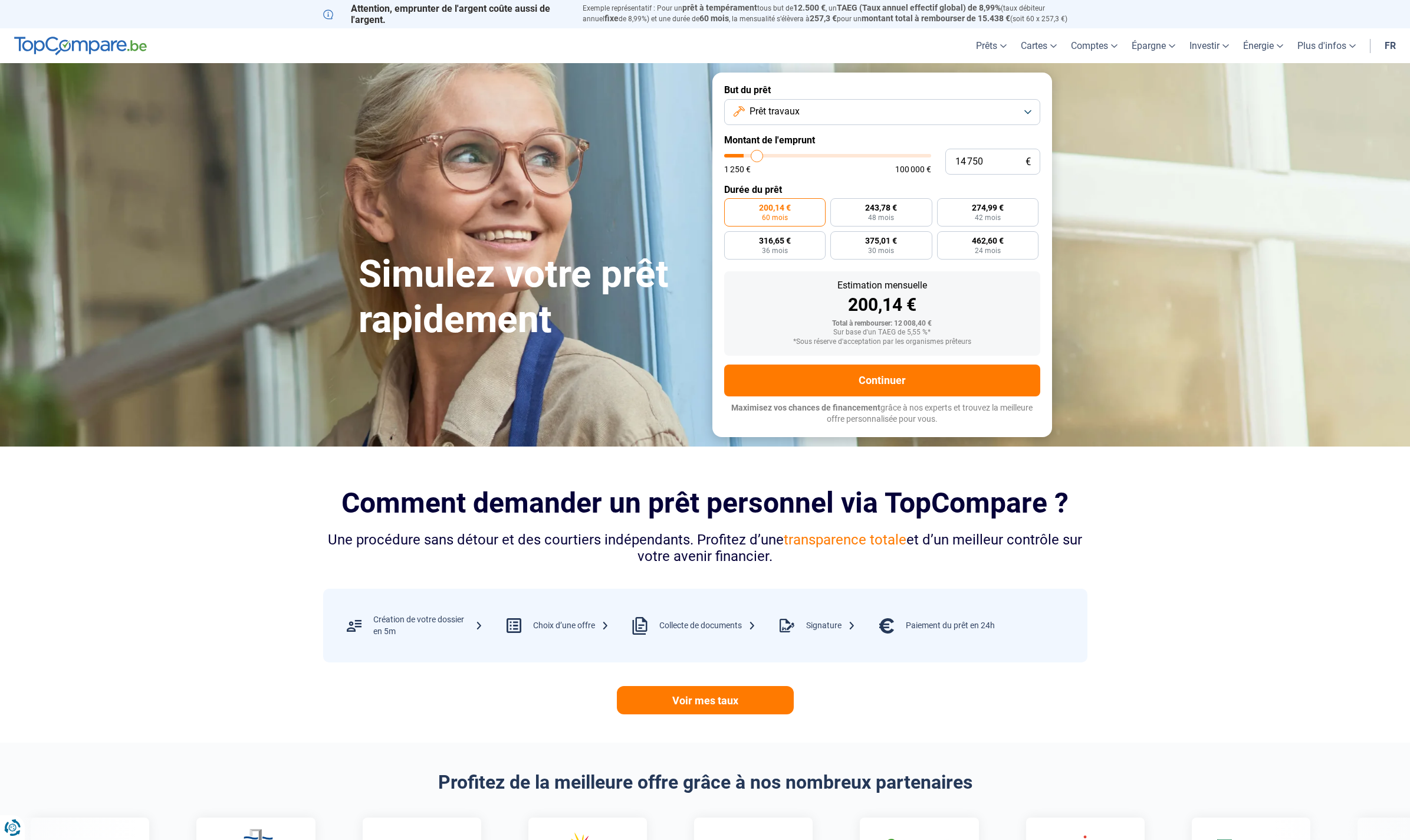
type input "15000"
type input "15 250"
type input "15250"
type input "15 500"
type input "15500"
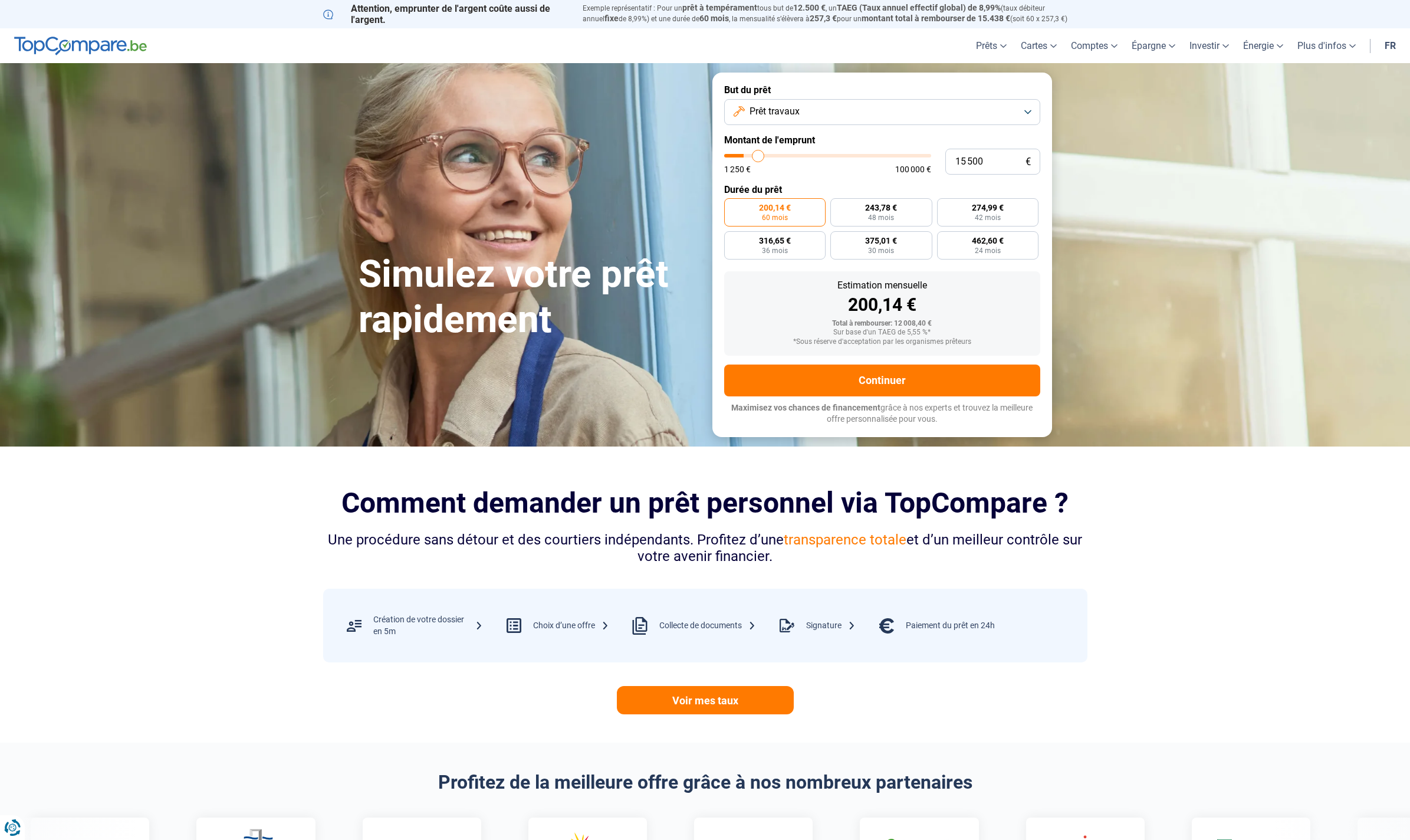
type input "16 000"
type input "16000"
type input "16 250"
type input "16250"
type input "16 500"
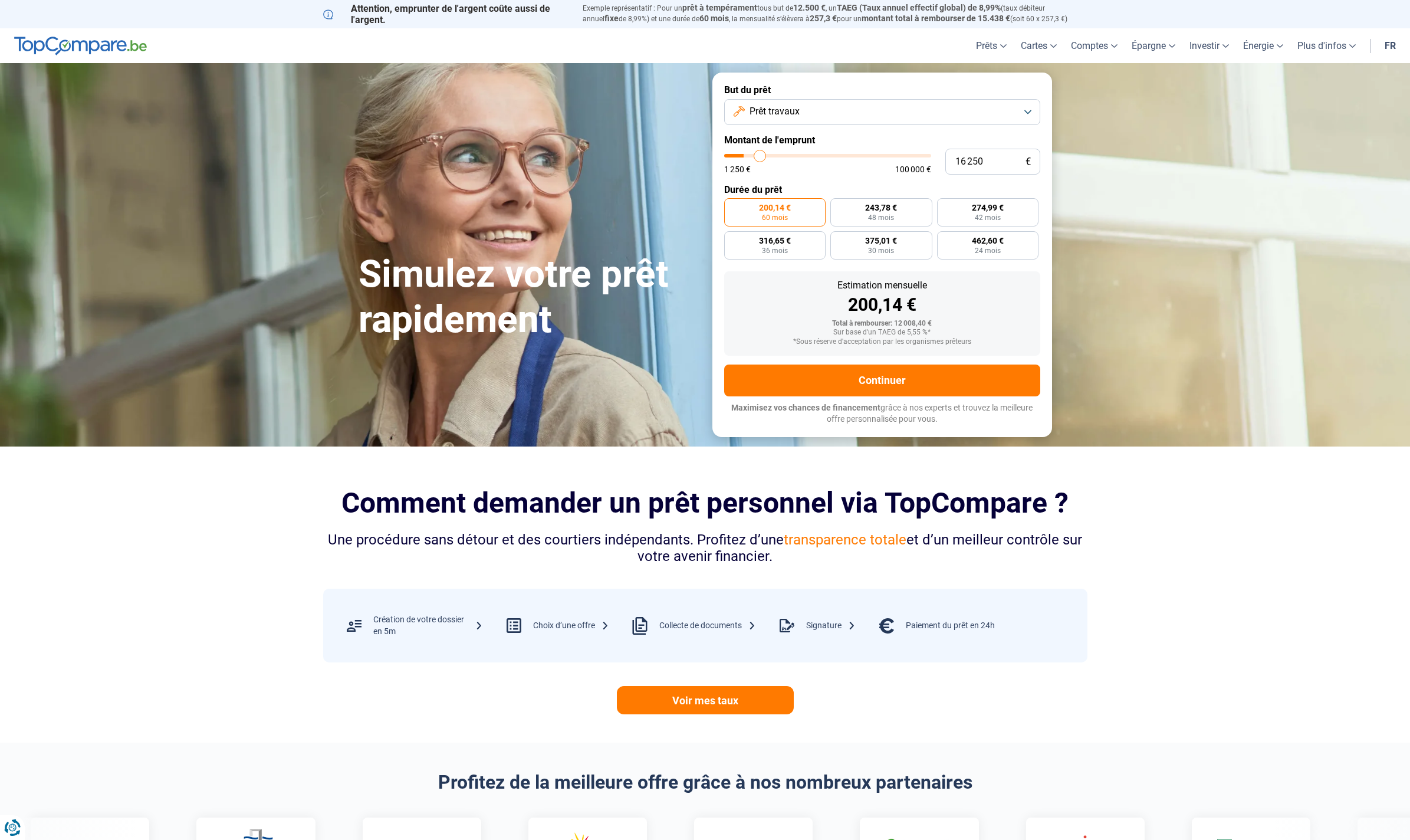
type input "16500"
type input "17 000"
type input "17000"
type input "17 500"
type input "17500"
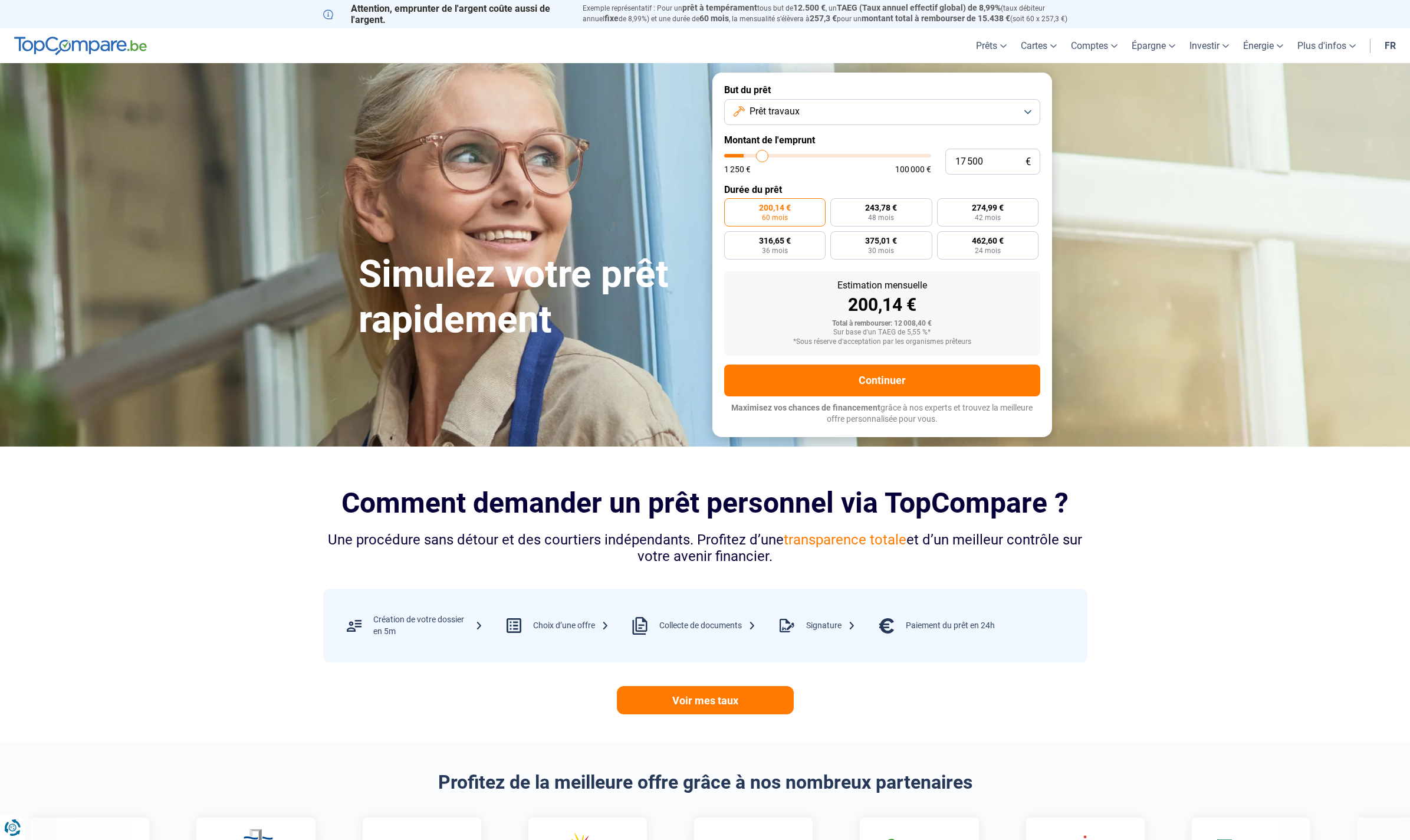
type input "17 750"
type input "17750"
type input "18 000"
type input "18000"
type input "18 250"
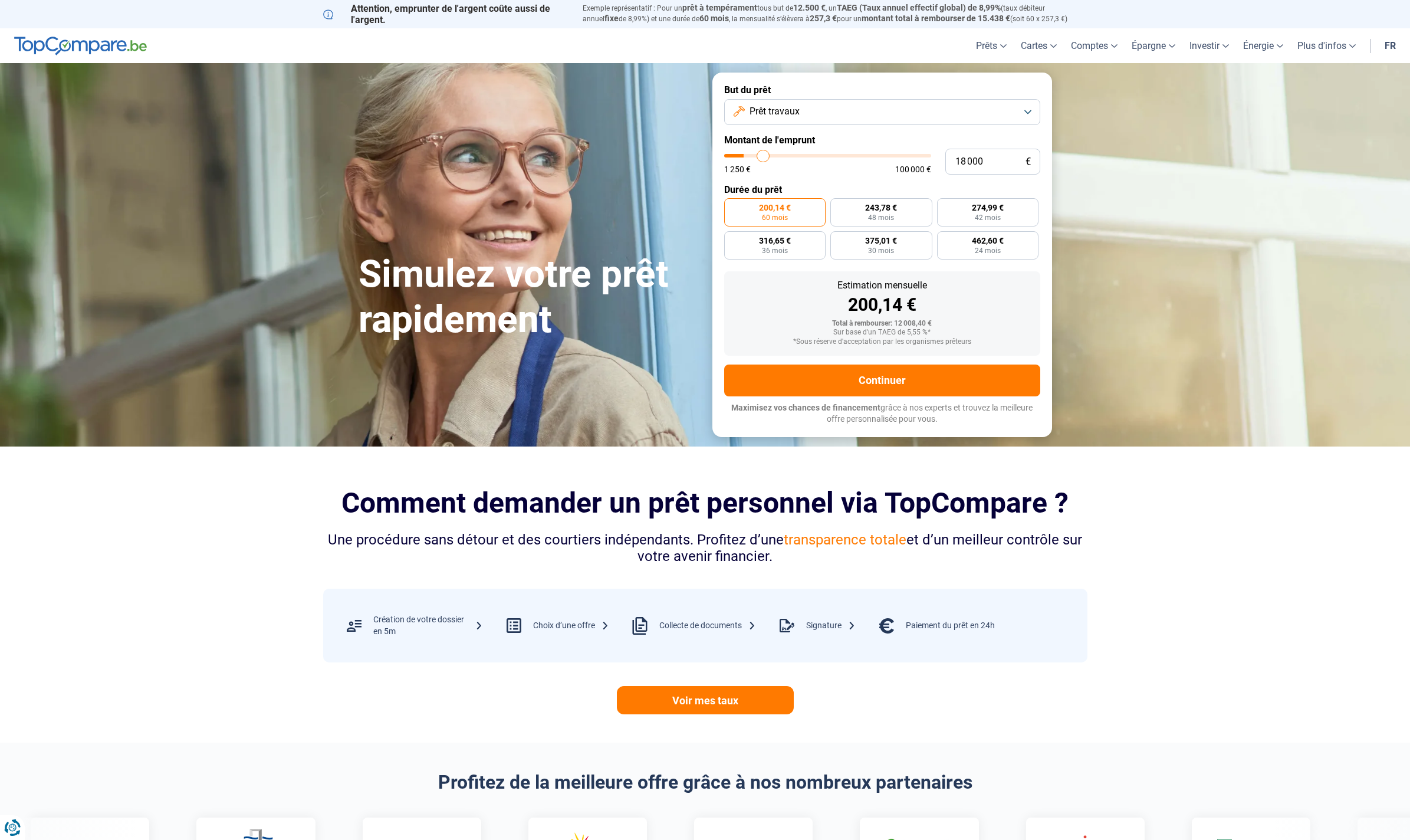
type input "18250"
type input "18 500"
drag, startPoint x: 748, startPoint y: 160, endPoint x: 765, endPoint y: 161, distance: 17.0
type input "18500"
click at [765, 158] on input "range" at bounding box center [827, 155] width 207 height 4
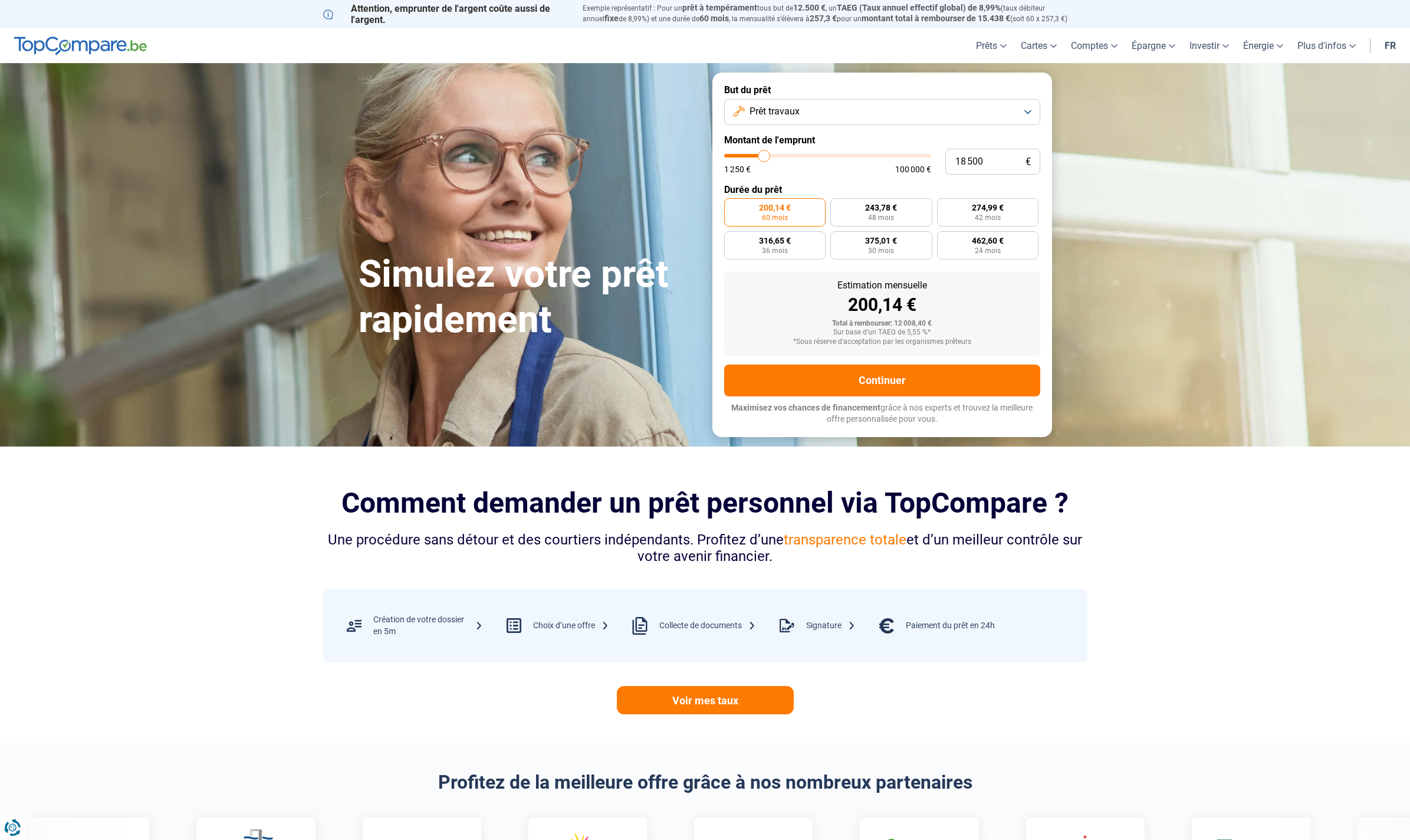
radio input "false"
type input "18 250"
type input "18250"
type input "18 000"
type input "18000"
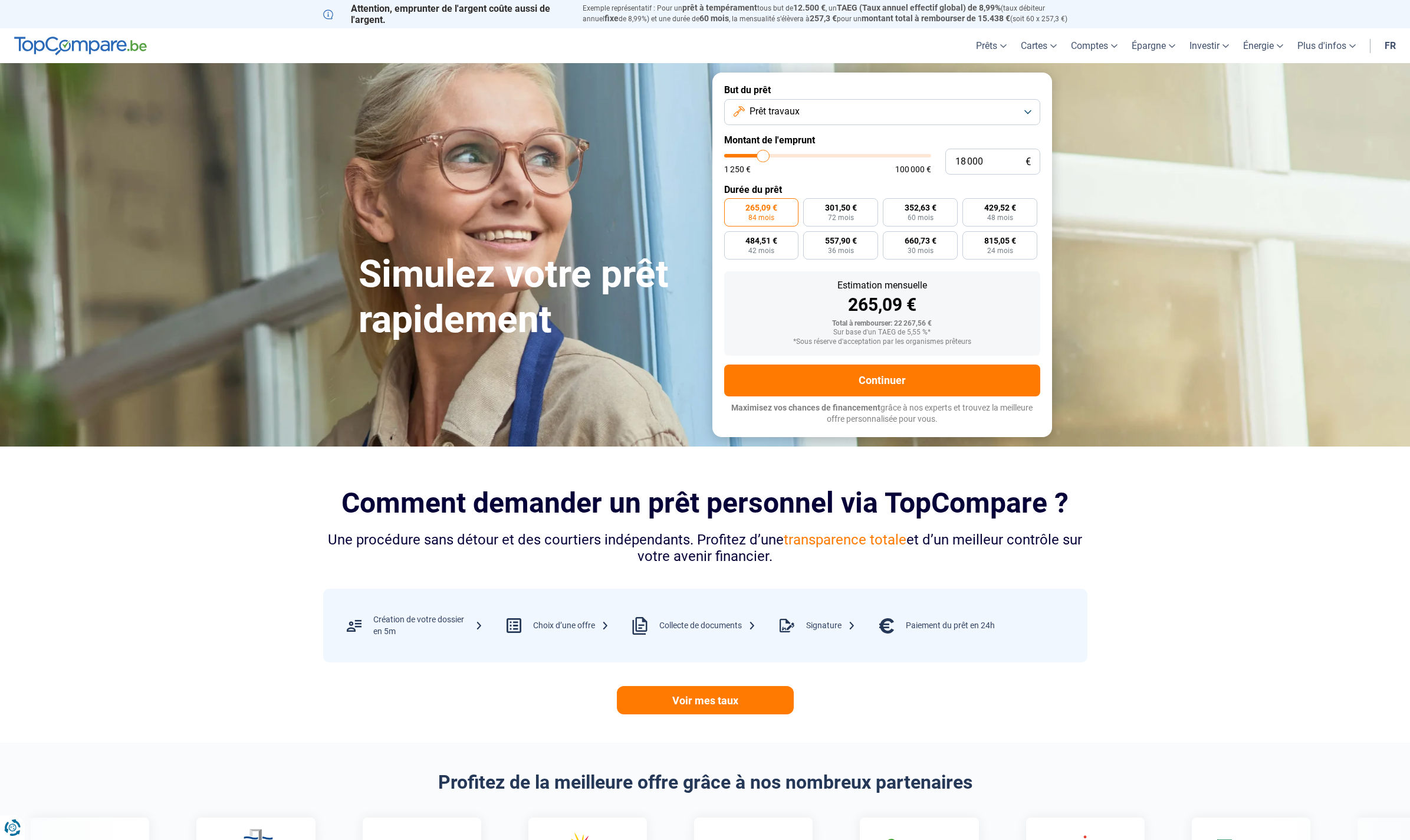
type input "17 750"
type input "17750"
type input "17 500"
type input "17500"
type input "17 000"
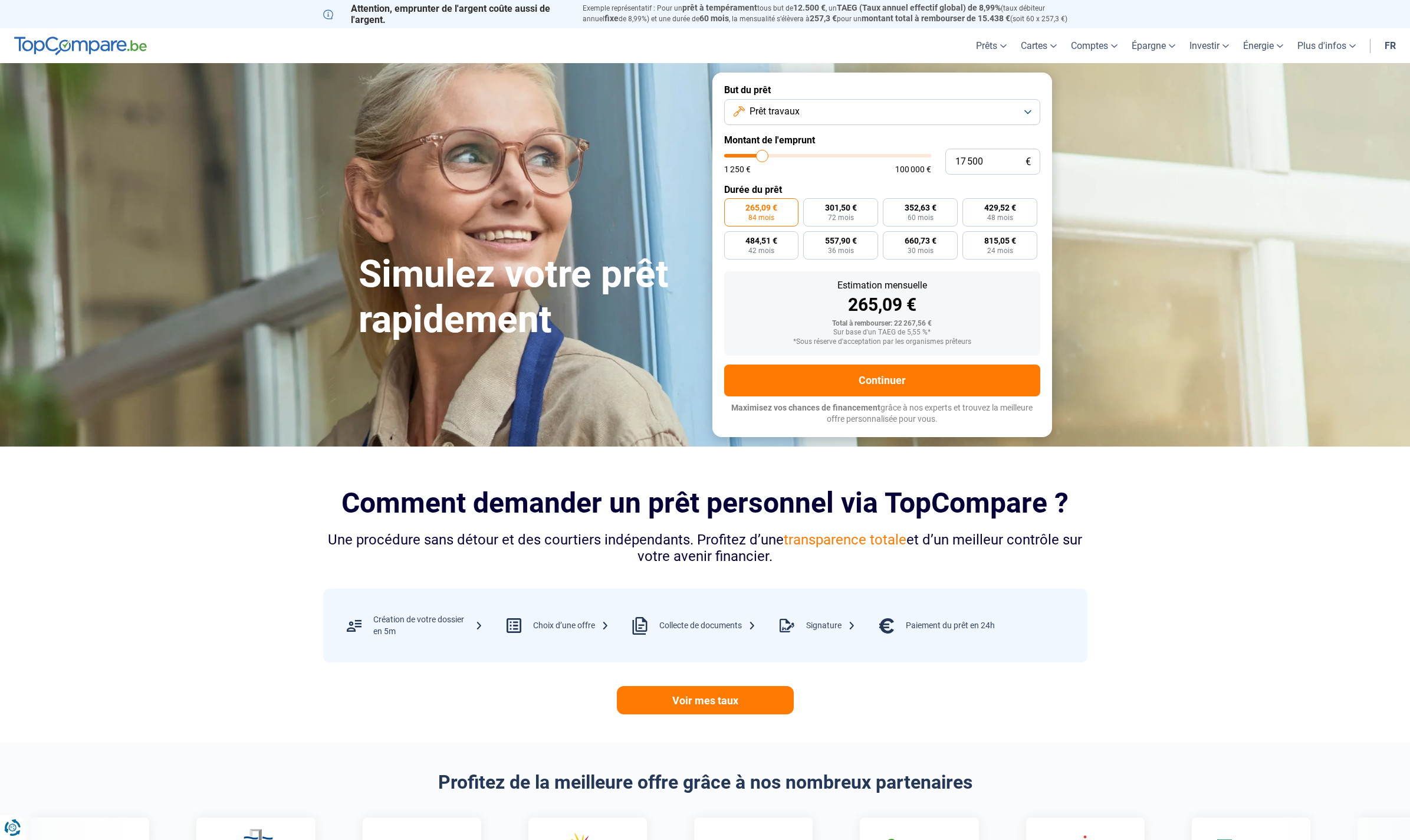
type input "17000"
type input "16 750"
type input "16750"
type input "16 500"
type input "16500"
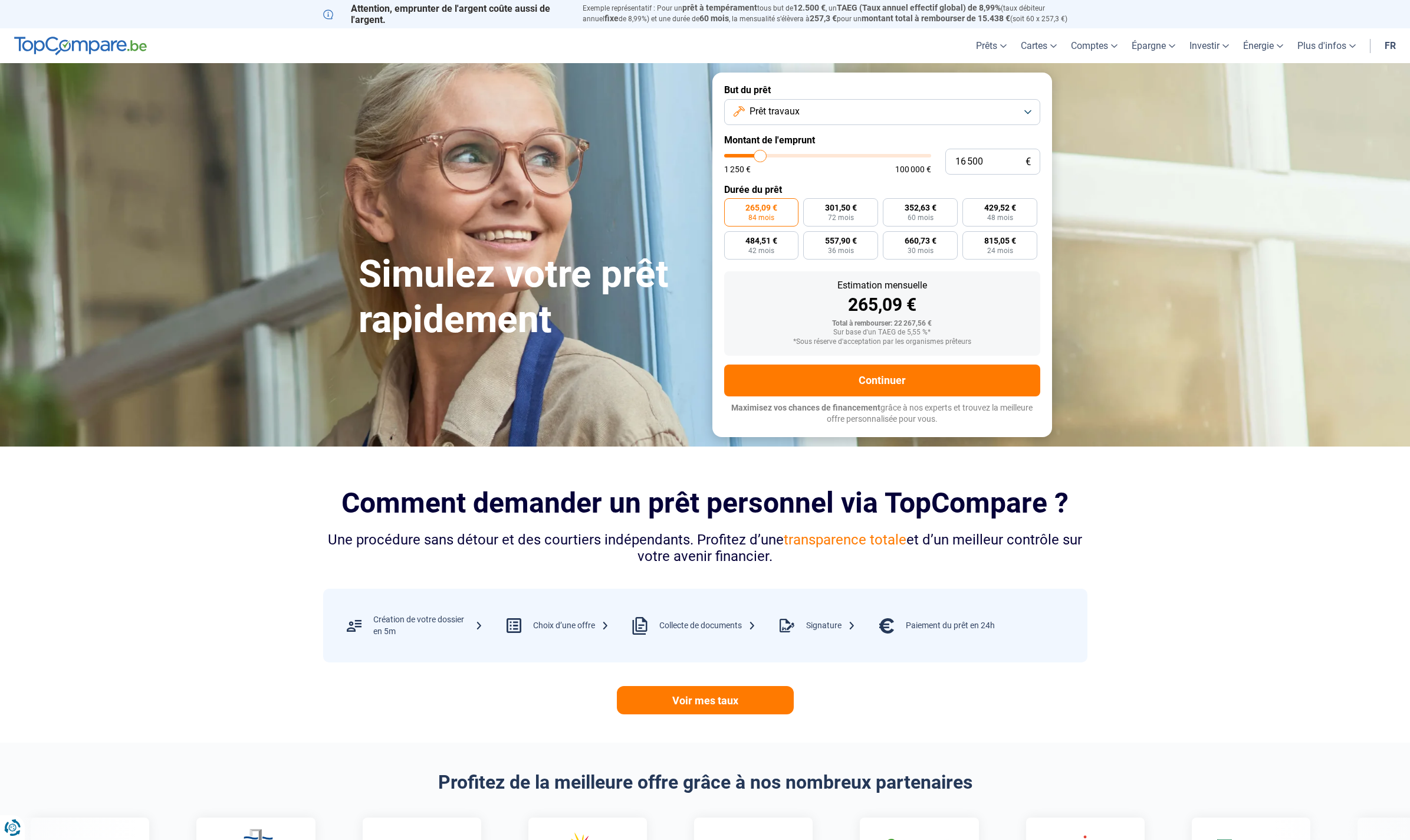
type input "16 250"
type input "16250"
type input "16 000"
type input "16000"
type input "15 500"
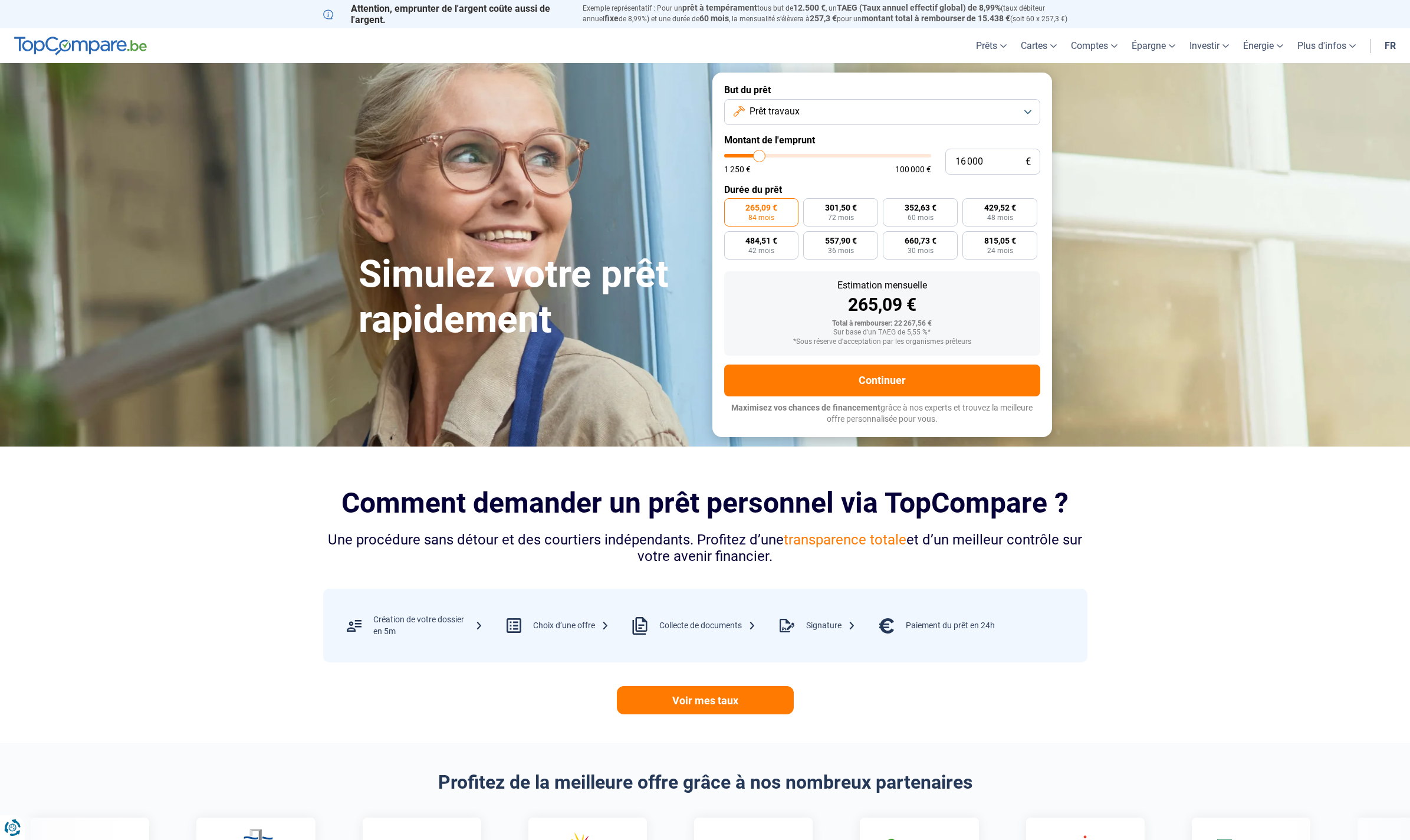
type input "15500"
type input "15 250"
type input "15250"
type input "15 000"
type input "15000"
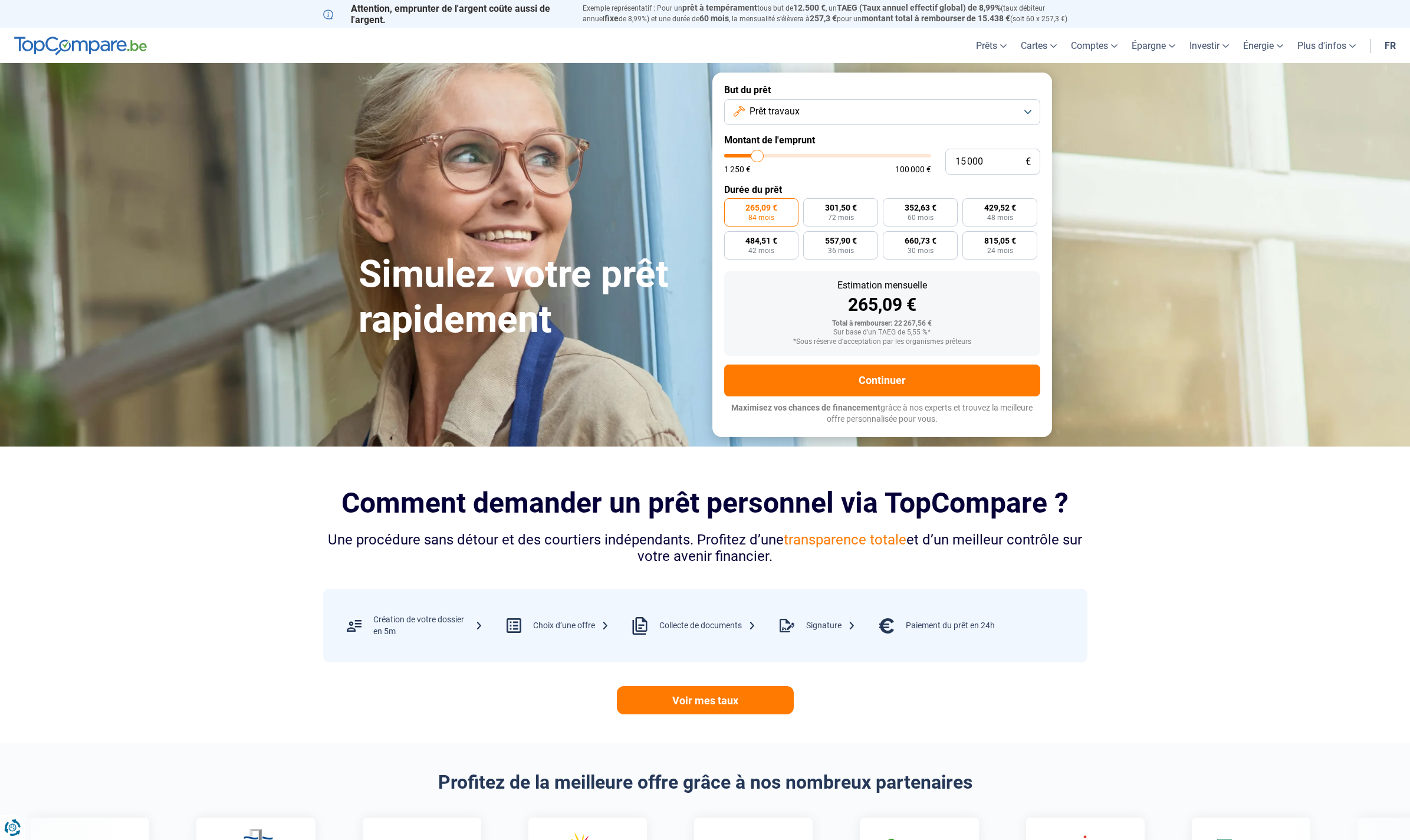
type input "14 750"
type input "14750"
type input "14 500"
type input "14500"
type input "14 000"
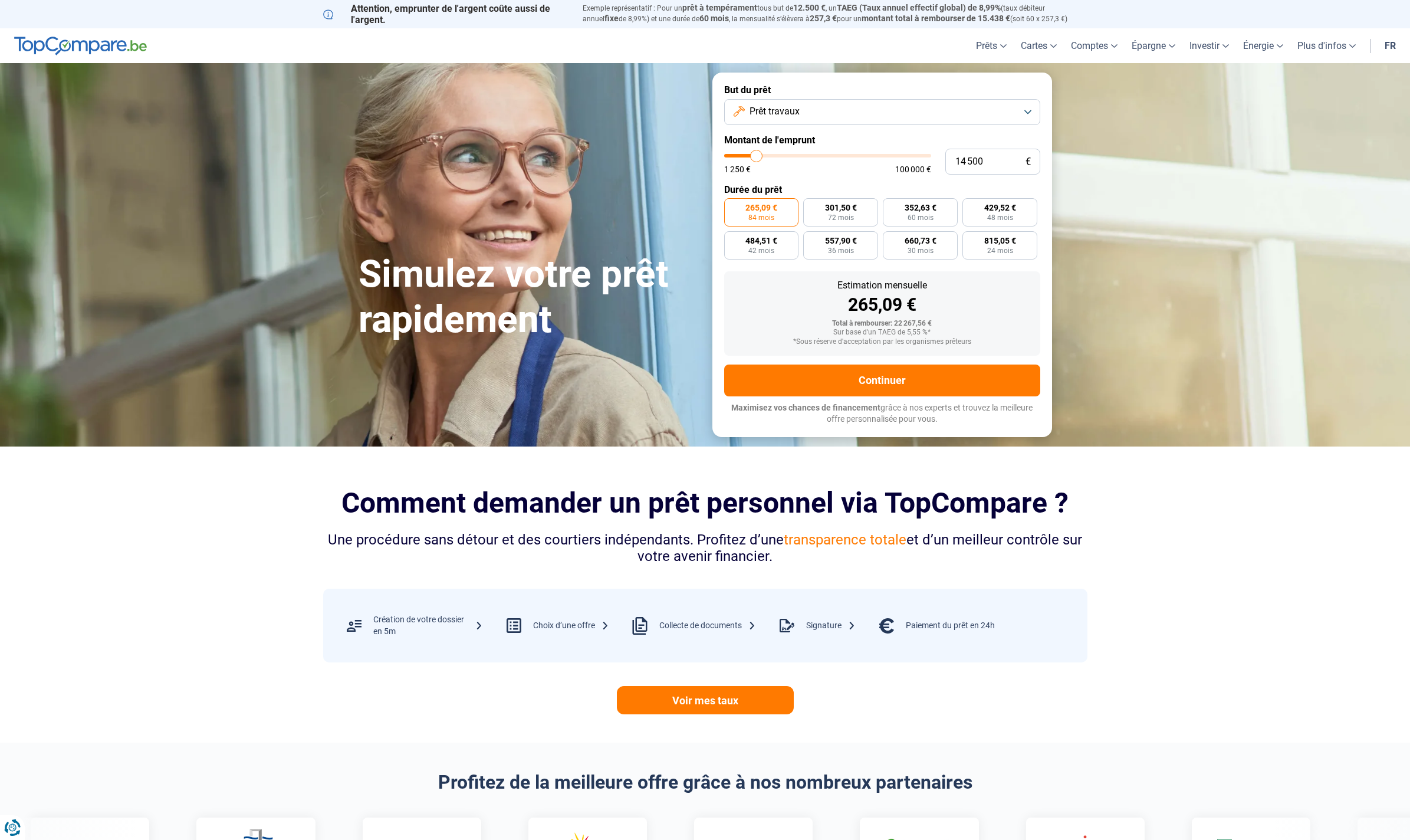
type input "14000"
type input "13 750"
type input "13750"
type input "13 500"
type input "13500"
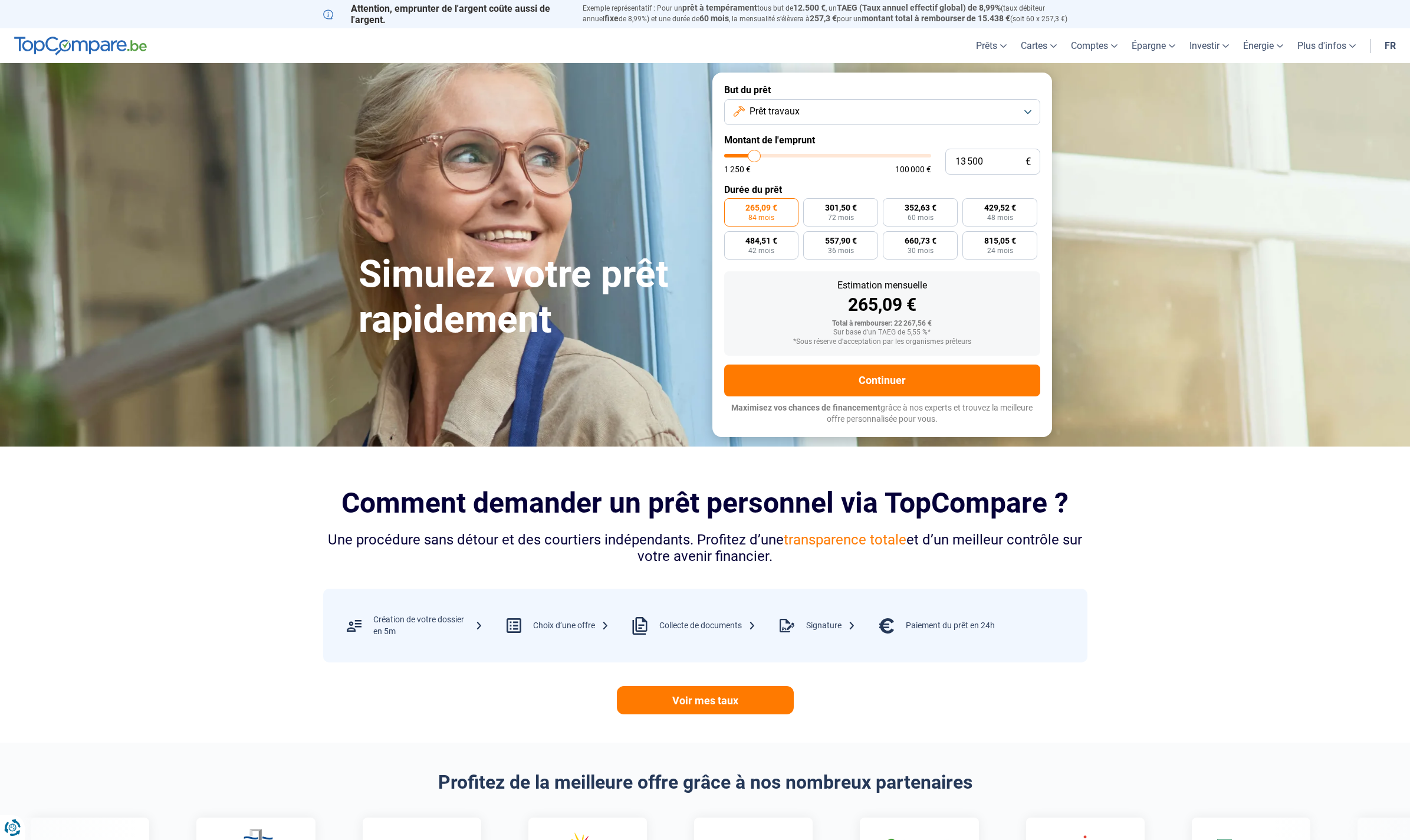
type input "13 250"
type input "13250"
type input "13 000"
type input "13000"
type input "12 500"
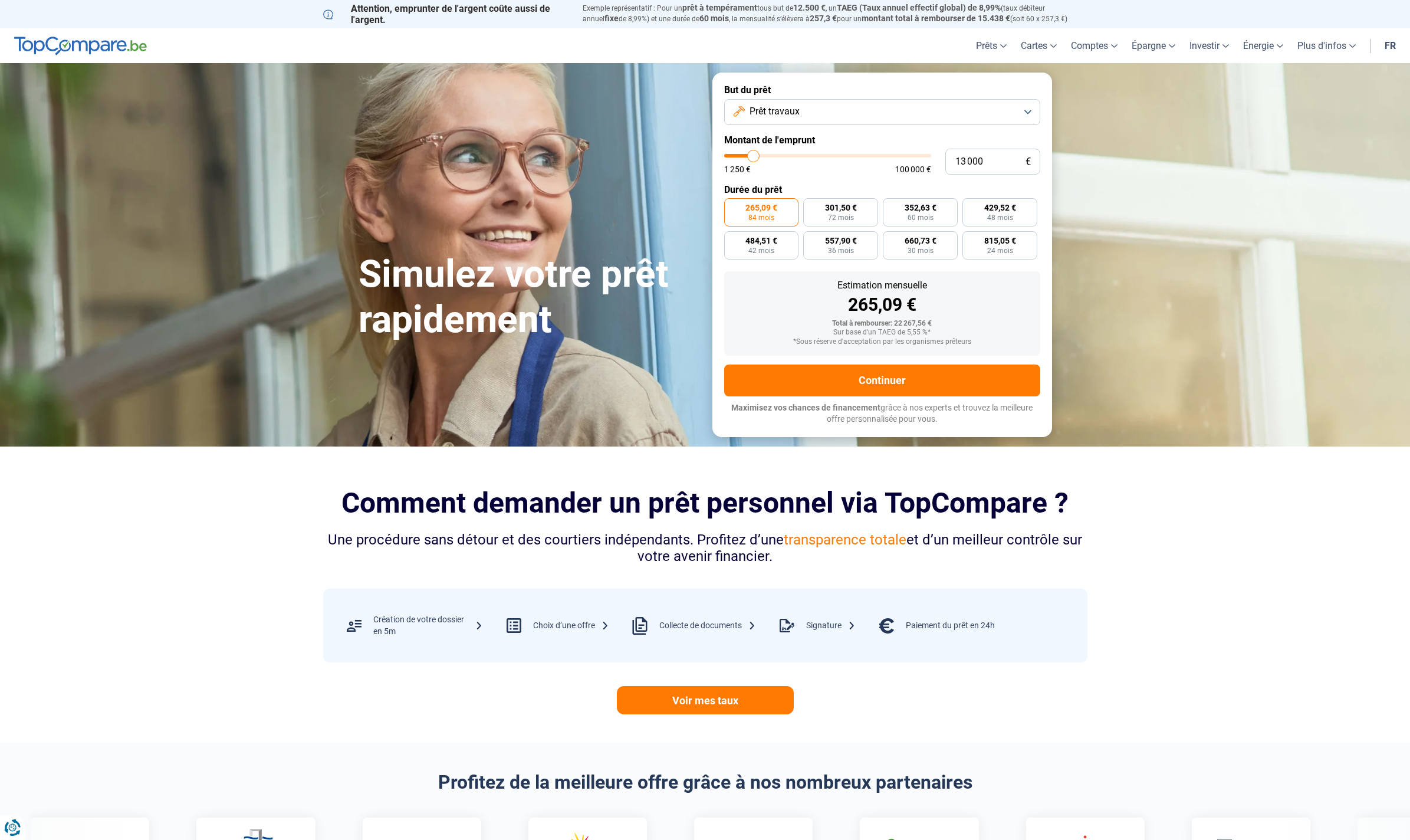
type input "12500"
type input "12 250"
type input "12250"
type input "12 000"
type input "12000"
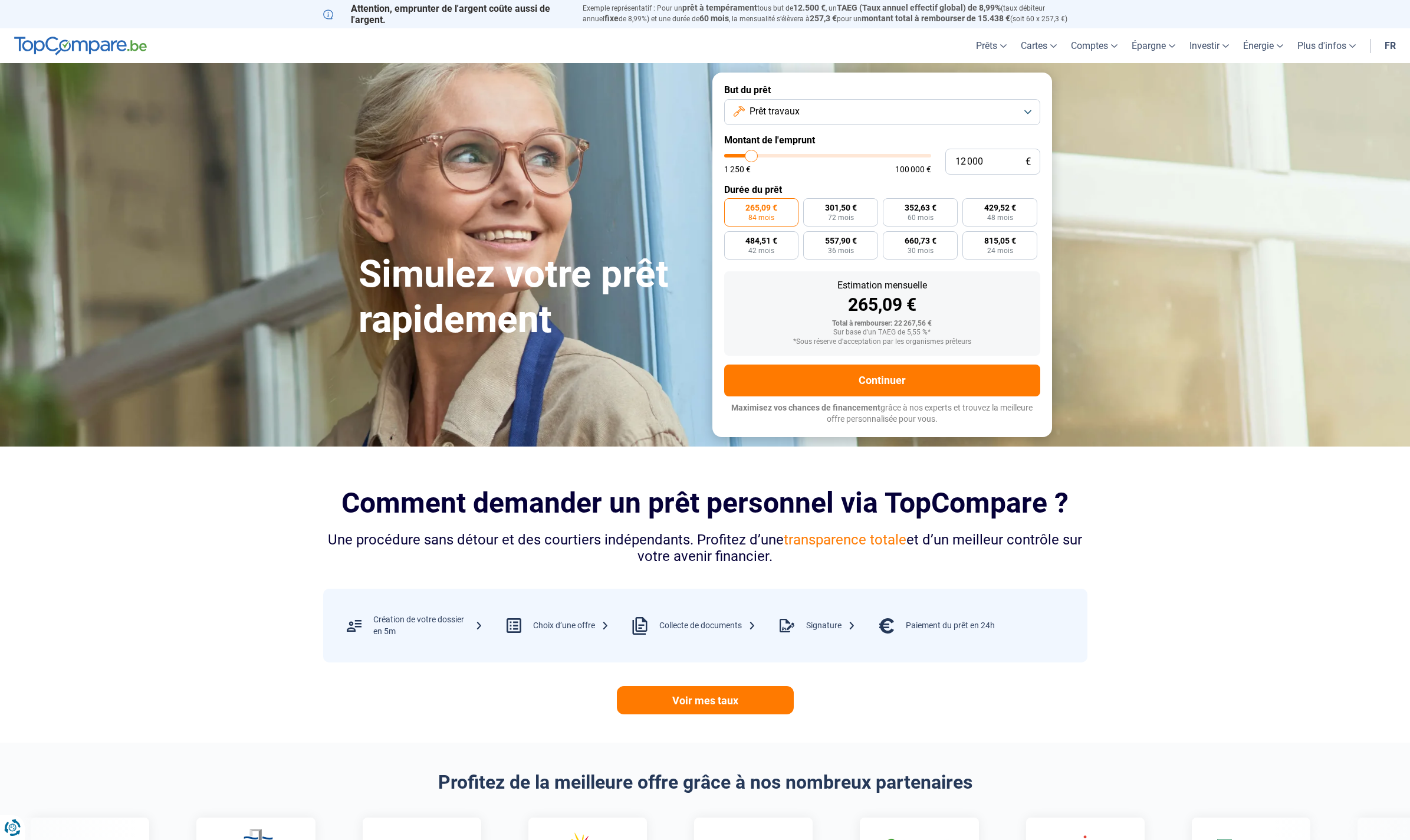
type input "11 750"
drag, startPoint x: 765, startPoint y: 161, endPoint x: 751, endPoint y: 161, distance: 14.0
type input "11750"
click at [751, 158] on input "range" at bounding box center [827, 155] width 207 height 4
radio input "true"
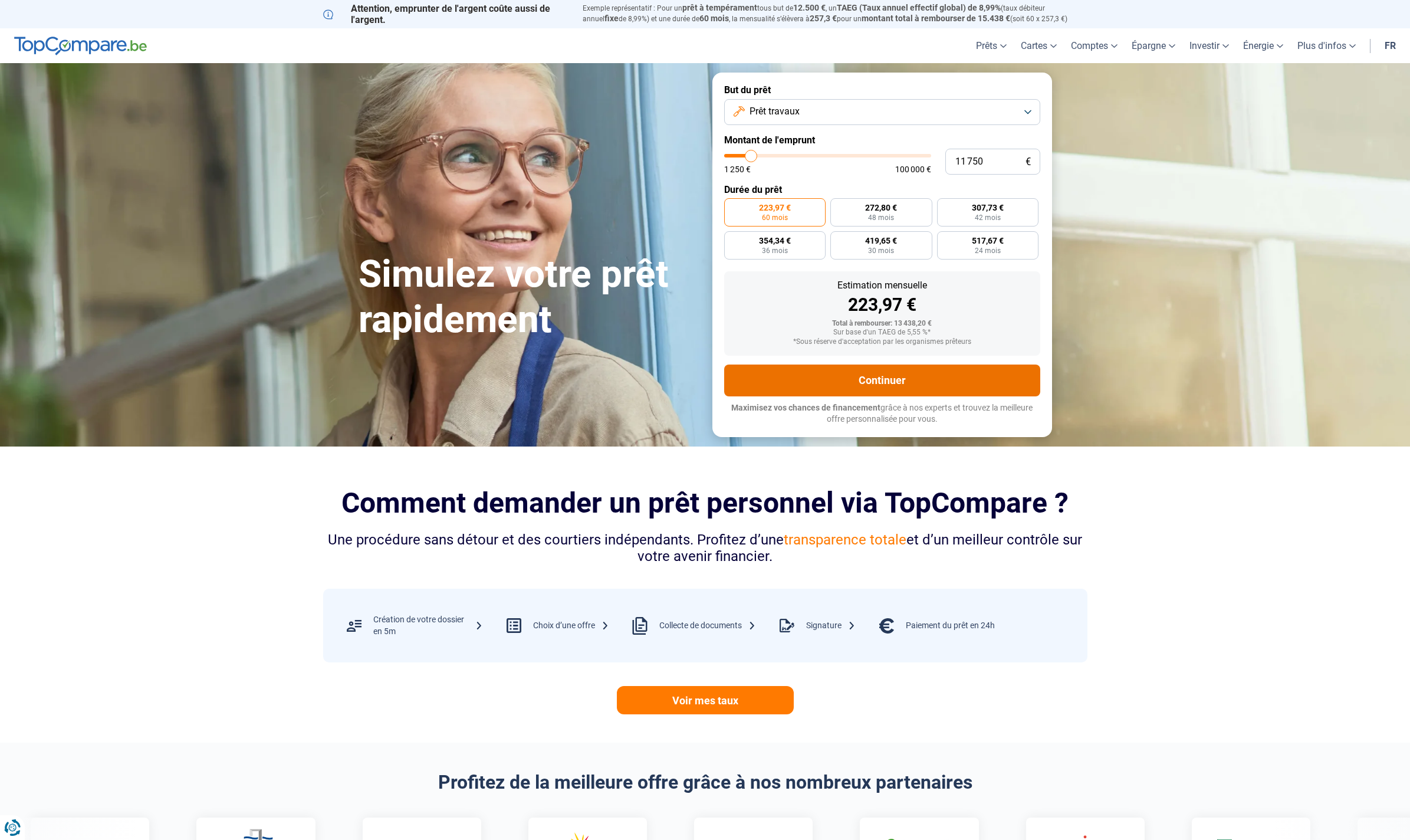
click at [892, 383] on button "Continuer" at bounding box center [882, 380] width 316 height 32
